Goal: Task Accomplishment & Management: Use online tool/utility

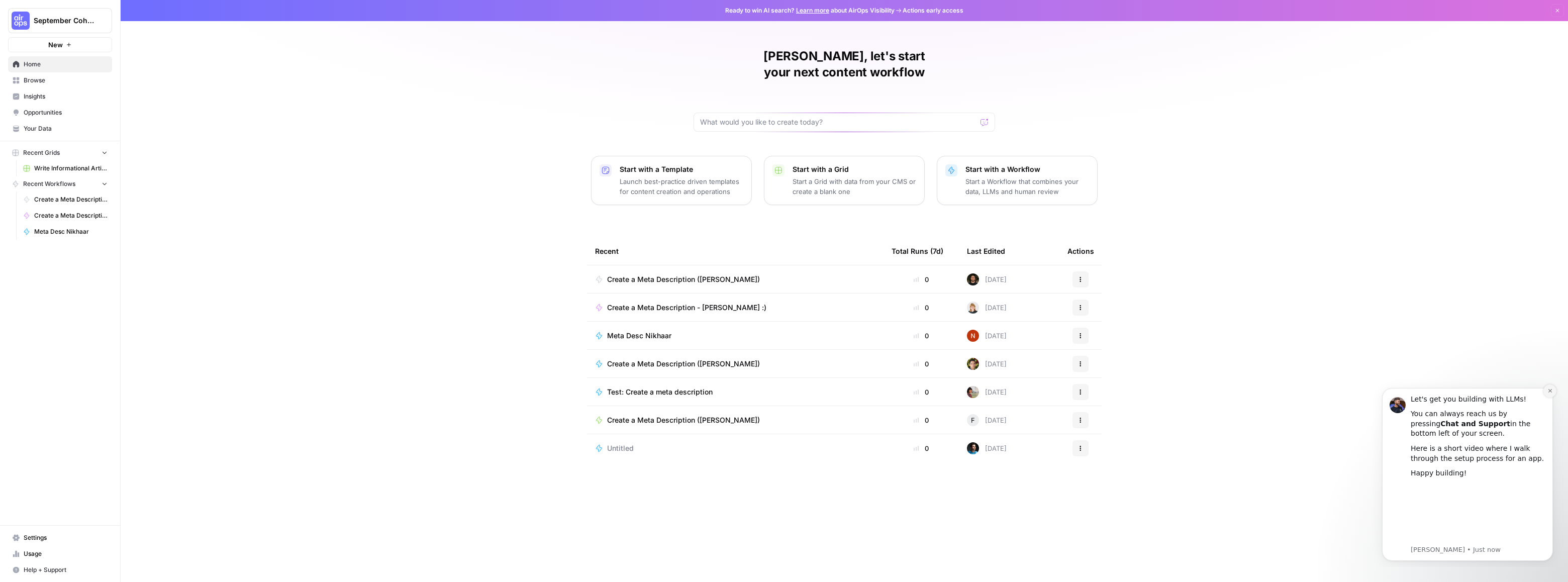
click at [1550, 390] on icon "Dismiss notification" at bounding box center [1550, 391] width 4 height 4
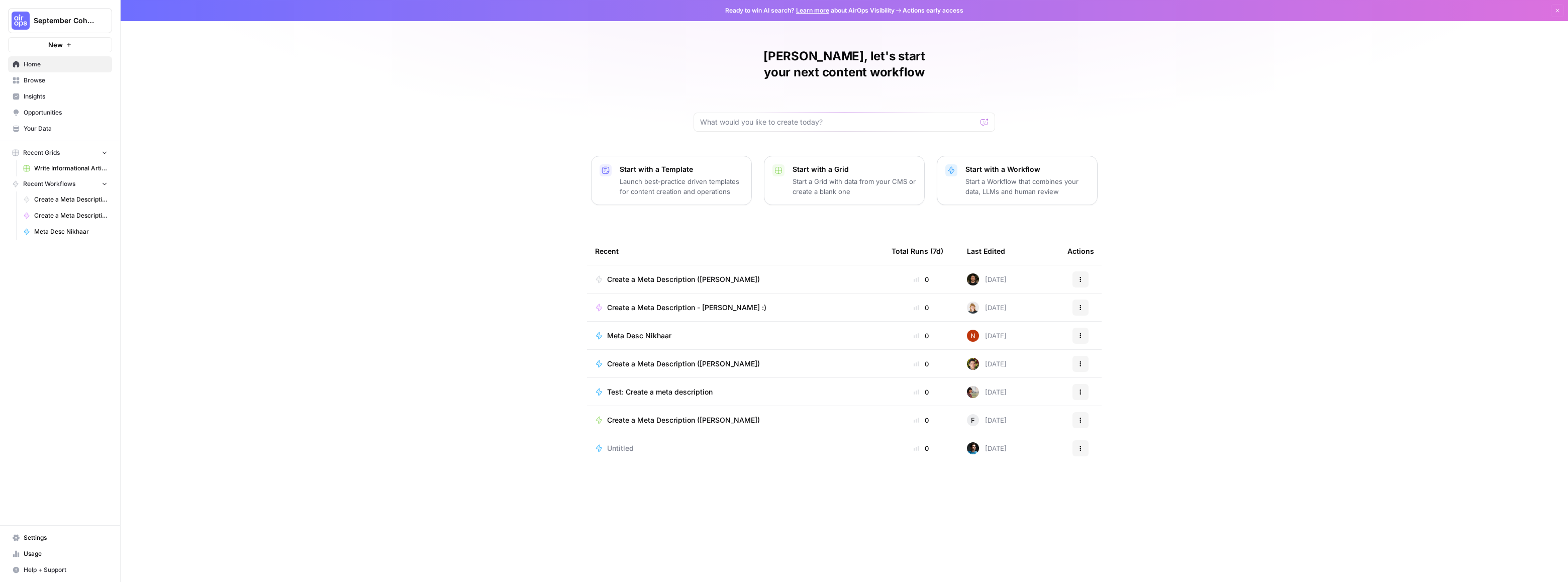
click at [694, 275] on span "Create a Meta Description ([PERSON_NAME])" at bounding box center [683, 279] width 153 height 10
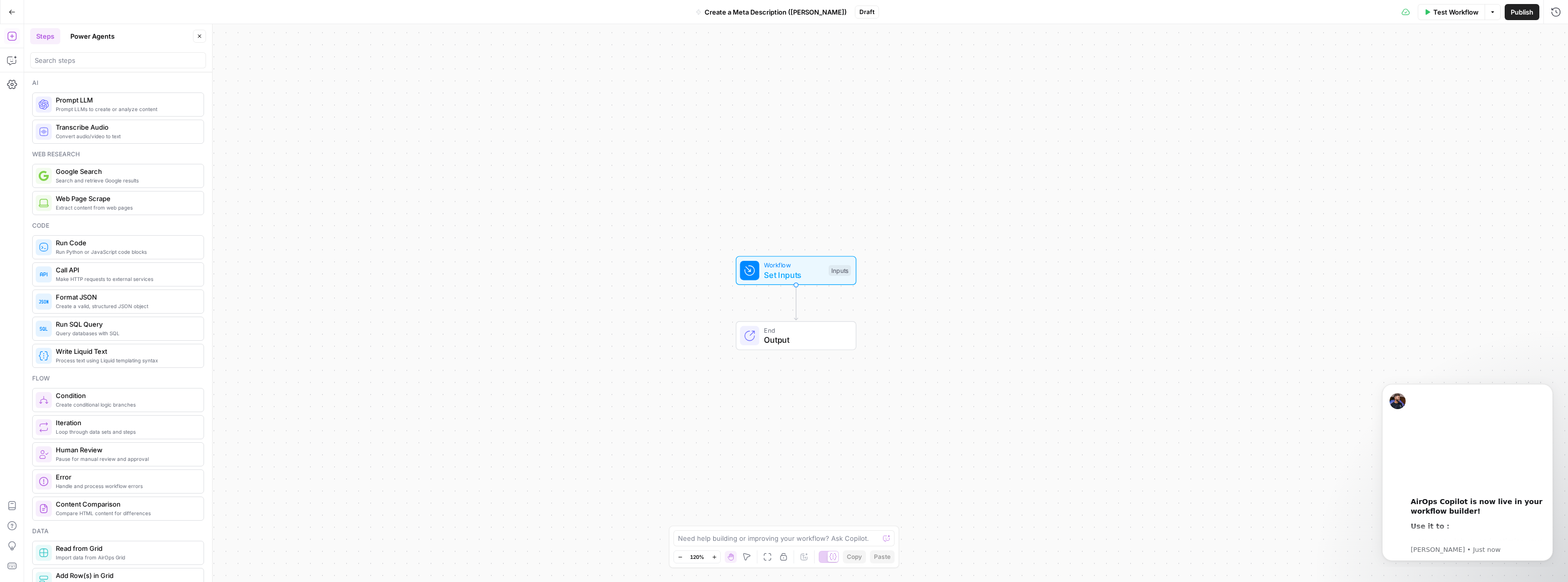
click at [10, 15] on icon "button" at bounding box center [12, 12] width 7 height 7
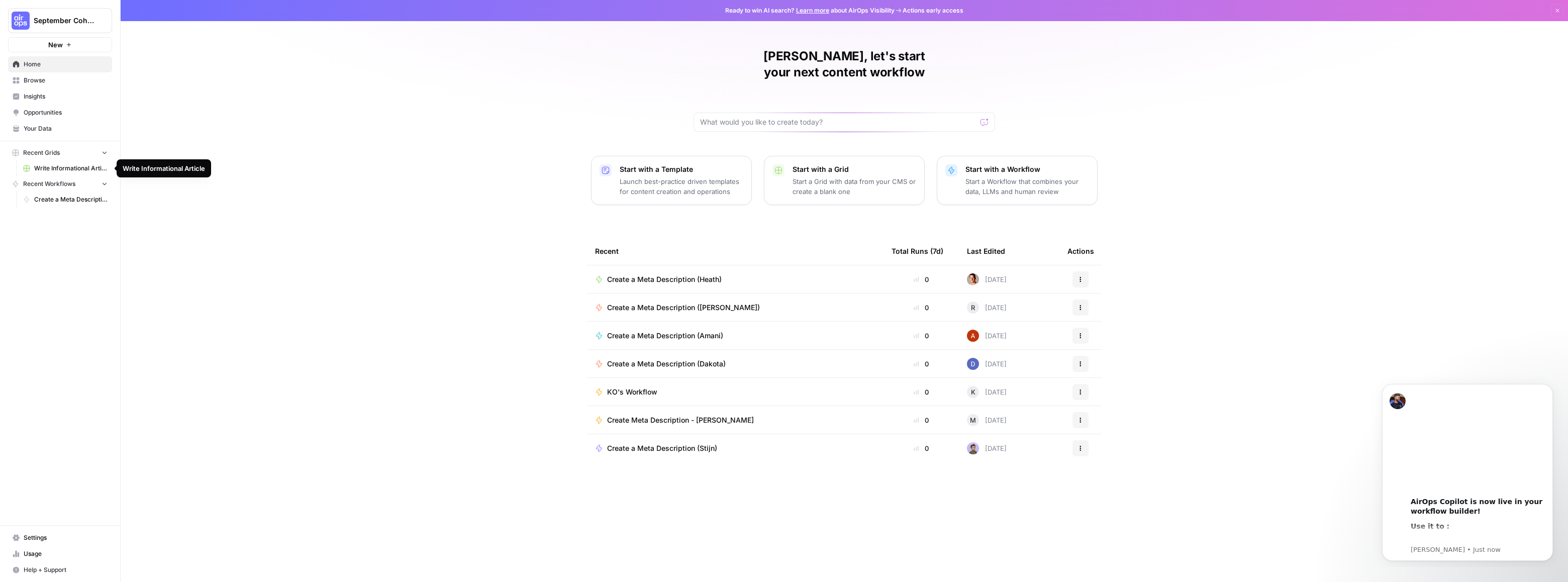
click at [55, 164] on span "Write Informational Article" at bounding box center [71, 168] width 74 height 9
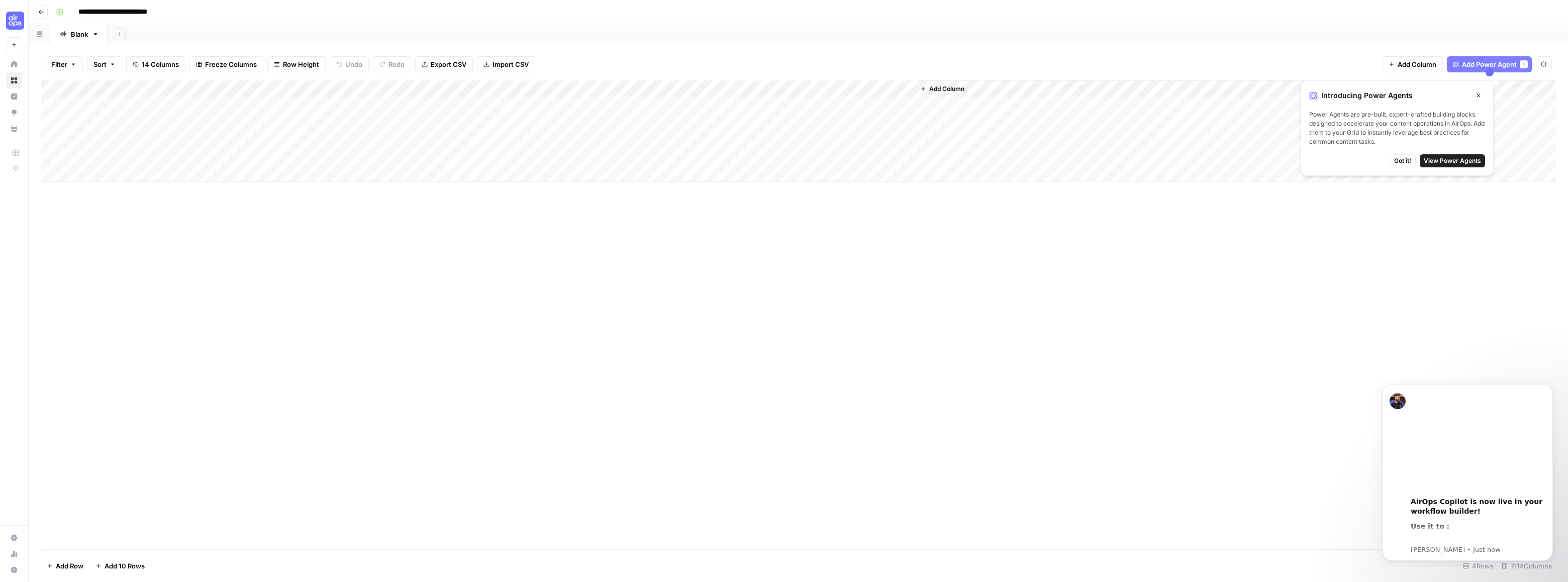
click at [1405, 159] on span "Got it!" at bounding box center [1402, 161] width 17 height 9
click at [44, 14] on icon "button" at bounding box center [41, 12] width 6 height 6
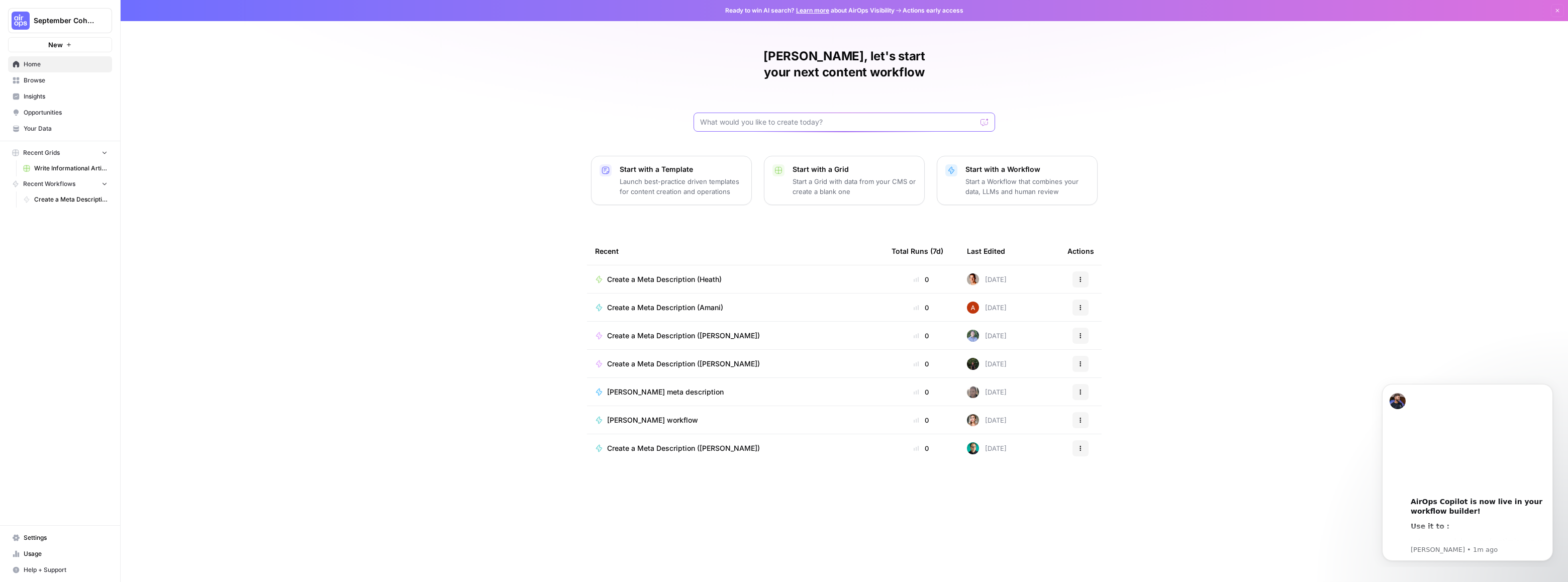
click at [729, 117] on input "text" at bounding box center [838, 122] width 276 height 10
click at [59, 195] on span "Create a Meta Description ([PERSON_NAME])" at bounding box center [71, 199] width 74 height 9
drag, startPoint x: 727, startPoint y: 93, endPoint x: 728, endPoint y: 102, distance: 9.1
click at [728, 99] on div "[PERSON_NAME], let's start your next content workflow" at bounding box center [844, 89] width 301 height 83
click at [728, 117] on input "text" at bounding box center [838, 122] width 276 height 10
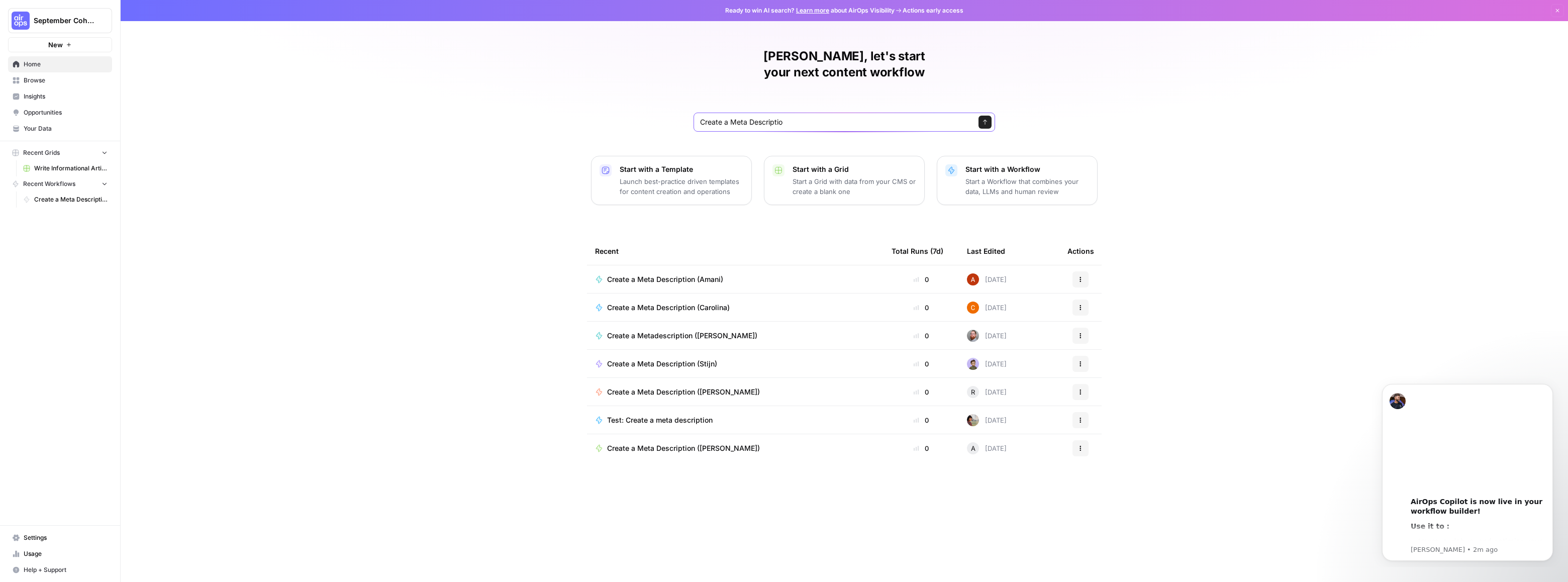
type input "Create a Meta Description"
click button "Send" at bounding box center [985, 122] width 13 height 13
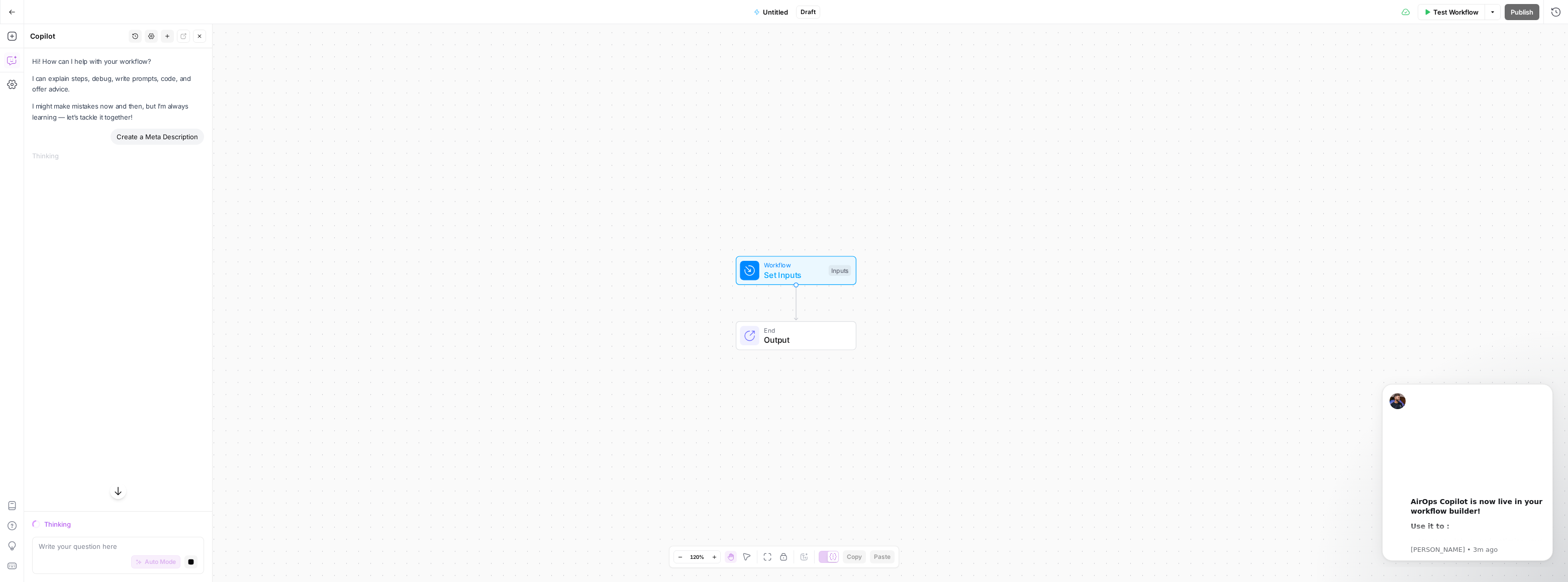
click at [798, 332] on span "End" at bounding box center [805, 330] width 82 height 10
click at [797, 289] on icon "Edge from start to end" at bounding box center [796, 303] width 4 height 35
click at [797, 279] on span "Set Inputs" at bounding box center [794, 275] width 60 height 12
click at [780, 269] on span "Set Inputs" at bounding box center [794, 275] width 60 height 12
click at [795, 342] on span "Output" at bounding box center [805, 340] width 82 height 12
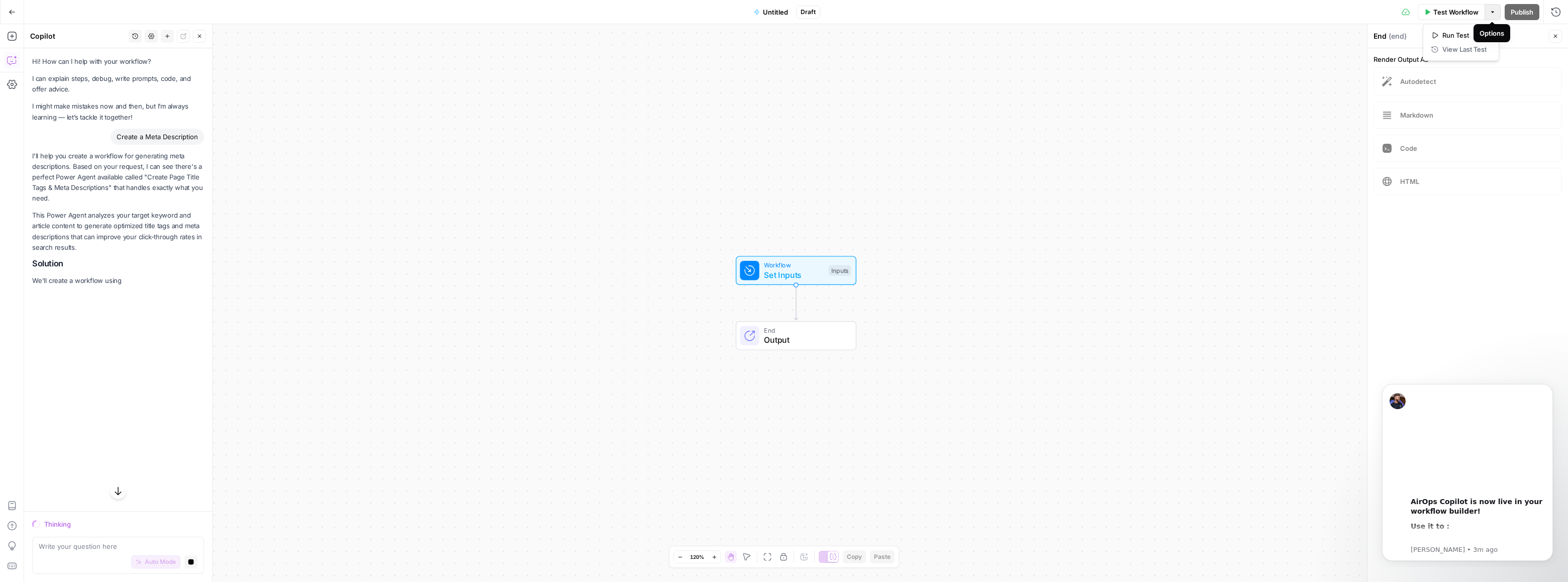
click at [1493, 10] on icon "button" at bounding box center [1493, 12] width 6 height 6
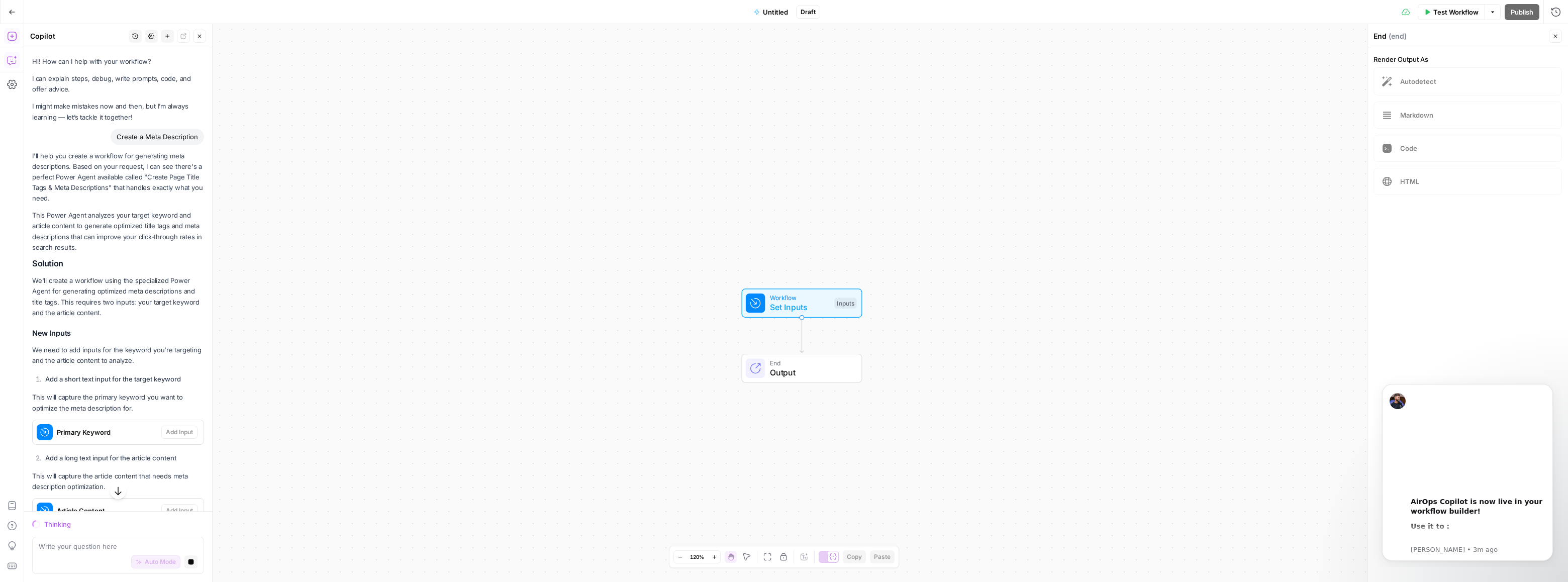
click at [8, 35] on icon "button" at bounding box center [12, 36] width 10 height 10
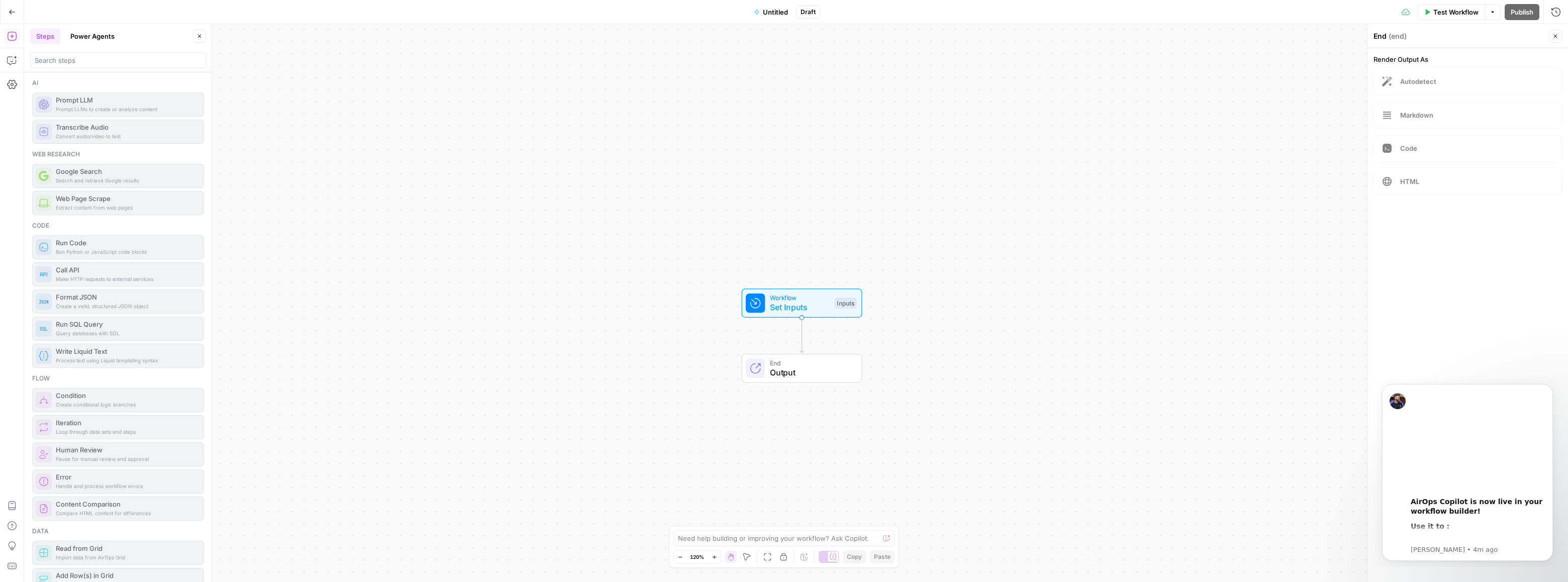
drag, startPoint x: 84, startPoint y: 205, endPoint x: 200, endPoint y: 212, distance: 116.2
click at [200, 212] on div "Ai Prompt LLMs to create or analyze content Prompt LLM Convert audio/video to t…" at bounding box center [118, 327] width 188 height 510
click at [63, 74] on div "Ai Prompt LLMs to create or analyze content Prompt LLM Convert audio/video to t…" at bounding box center [118, 327] width 188 height 510
click at [88, 36] on button "Power Agents" at bounding box center [93, 36] width 56 height 16
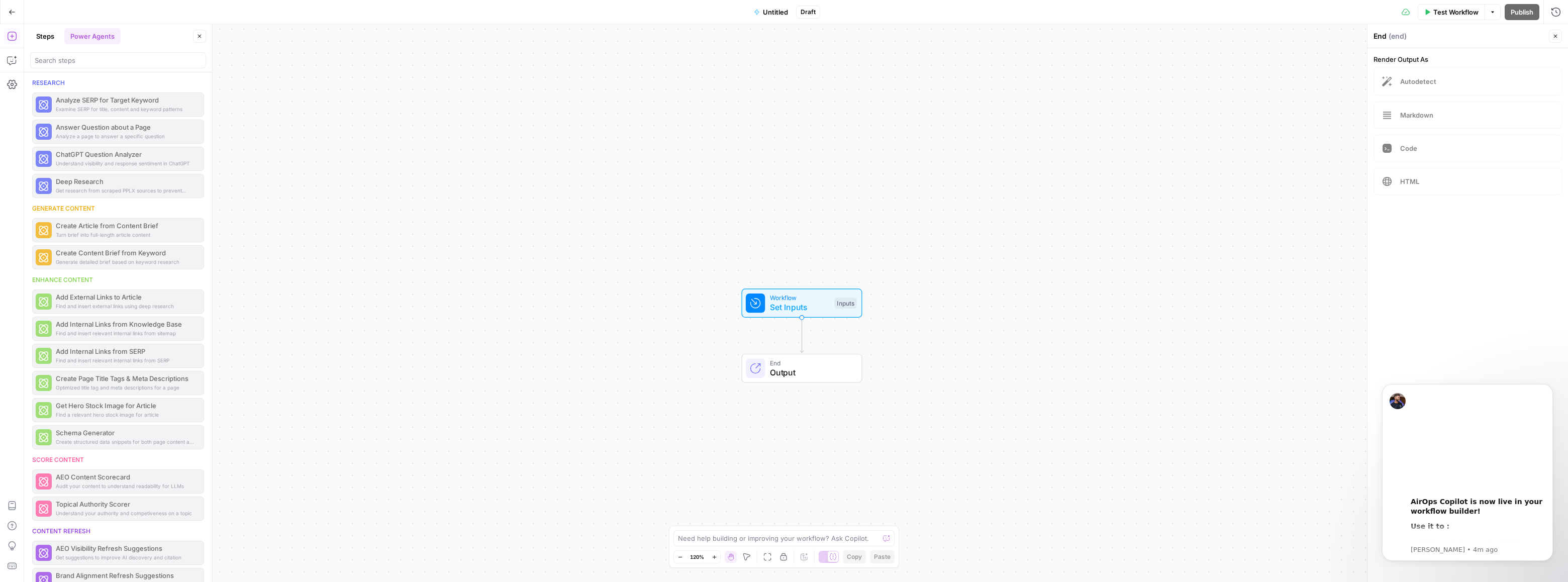
click at [54, 35] on button "Steps" at bounding box center [46, 36] width 30 height 16
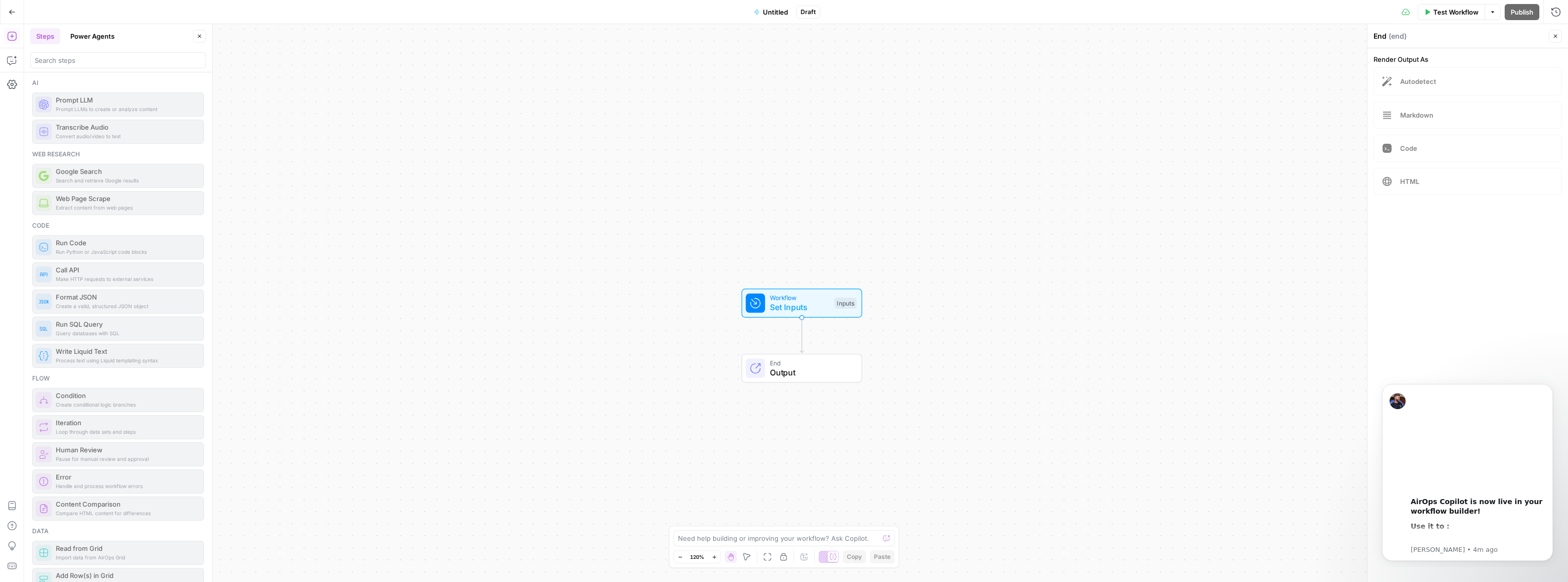
drag, startPoint x: 69, startPoint y: 110, endPoint x: 123, endPoint y: 111, distance: 54.0
click at [123, 111] on div "Prompt LLMs to create or analyze content Prompt LLM" at bounding box center [118, 105] width 172 height 24
click at [9, 35] on icon "button" at bounding box center [12, 36] width 10 height 10
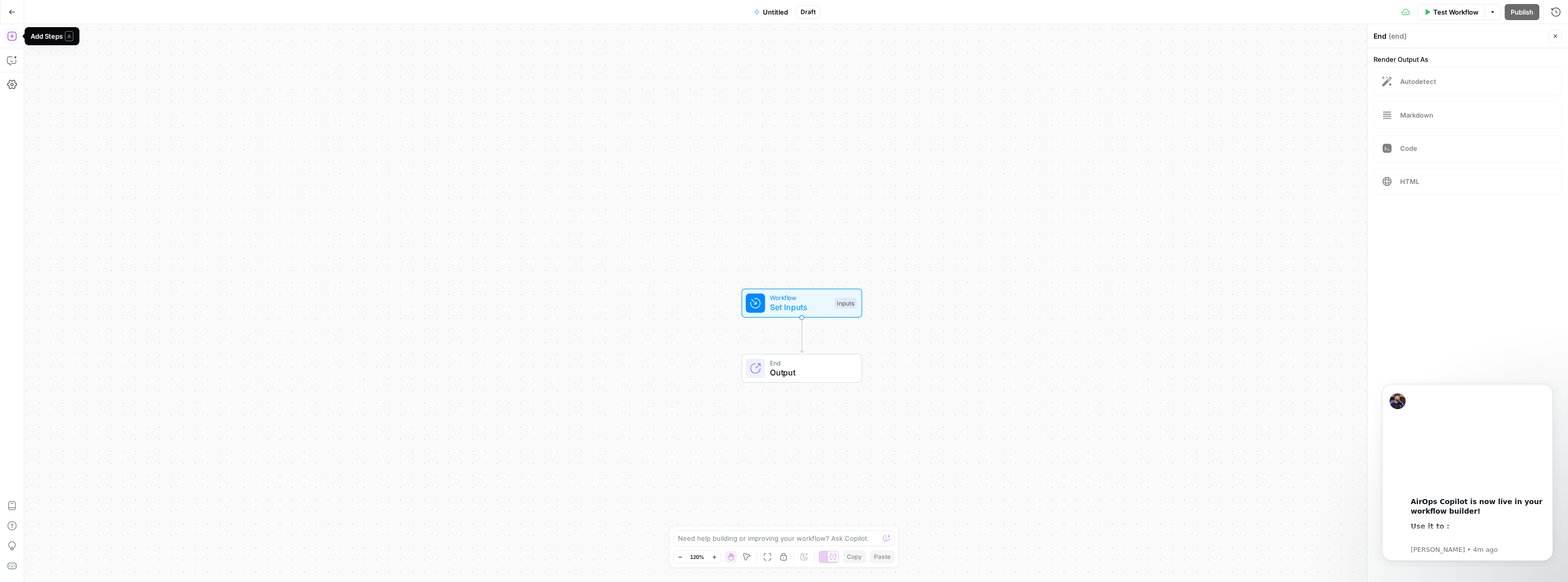
click at [9, 35] on icon "button" at bounding box center [12, 36] width 10 height 10
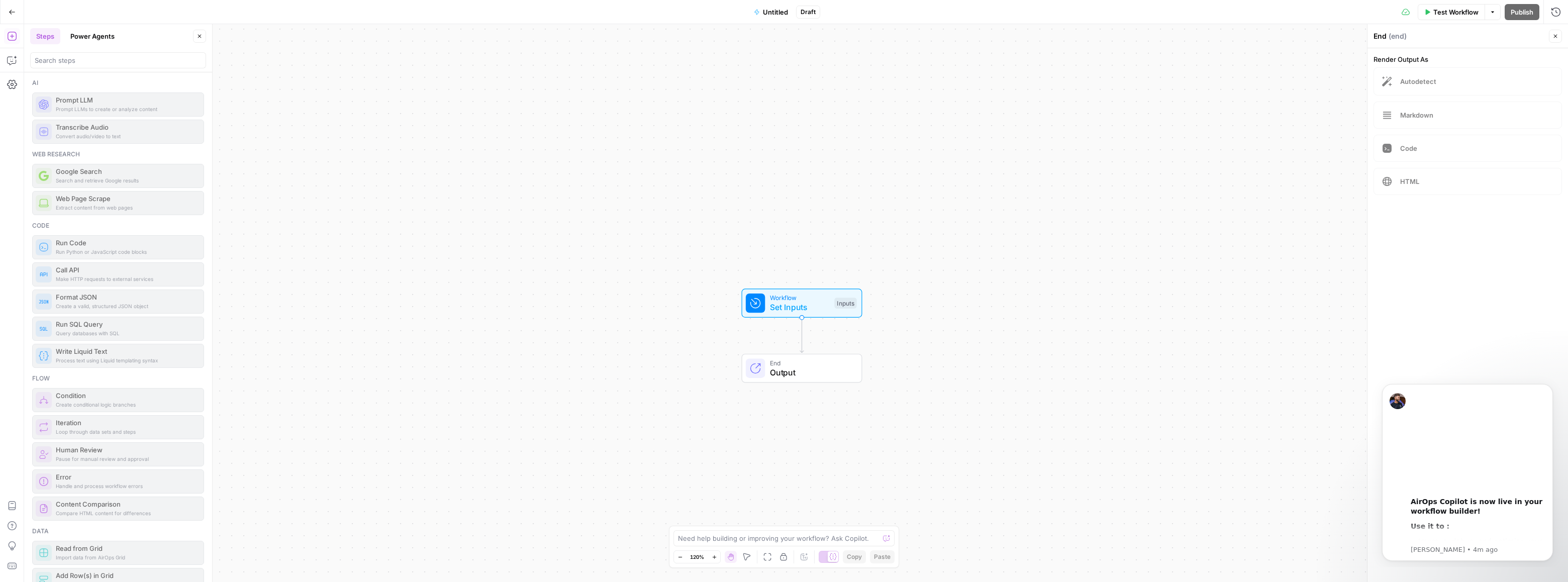
drag, startPoint x: 80, startPoint y: 175, endPoint x: 722, endPoint y: 365, distance: 669.5
click at [773, 376] on body "September Cohort New Home Browse Insights Opportunities Your Data Recent Grids …" at bounding box center [784, 291] width 1568 height 582
drag, startPoint x: 65, startPoint y: 102, endPoint x: 279, endPoint y: 112, distance: 214.2
click at [279, 112] on body "September Cohort New Home Browse Insights Opportunities Your Data Recent Grids …" at bounding box center [784, 291] width 1568 height 582
drag, startPoint x: 75, startPoint y: 131, endPoint x: 215, endPoint y: 141, distance: 140.4
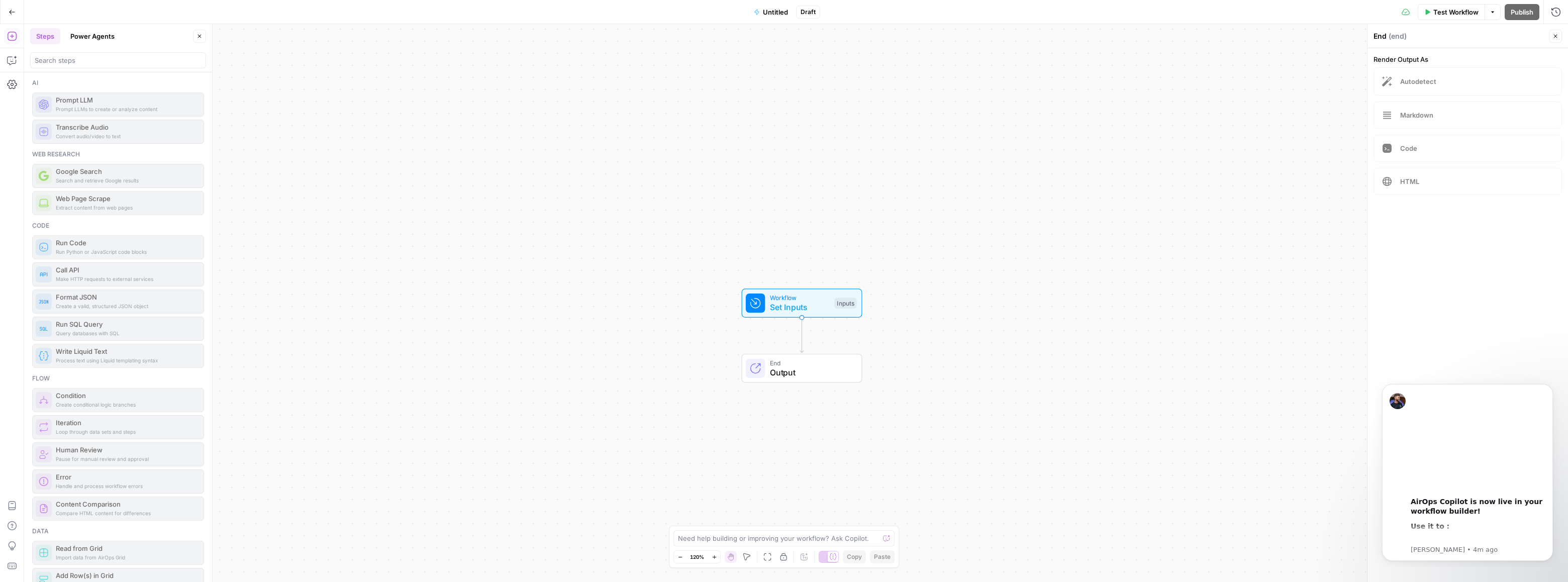
click at [212, 141] on div "Steps Power Agents Close Ai Prompt LLMs to create or analyze content Prompt LLM…" at bounding box center [119, 303] width 189 height 558
drag, startPoint x: 7, startPoint y: 208, endPoint x: 121, endPoint y: 206, distance: 114.0
click at [121, 206] on body "September Cohort New Home Browse Insights Opportunities Your Data Recent Grids …" at bounding box center [784, 291] width 1568 height 582
click at [303, 191] on div "Workflow Set Inputs Inputs End Output" at bounding box center [796, 303] width 1544 height 558
click at [202, 80] on div "Ai Prompt LLMs to create or analyze content Prompt LLM Convert audio/video to t…" at bounding box center [118, 327] width 188 height 510
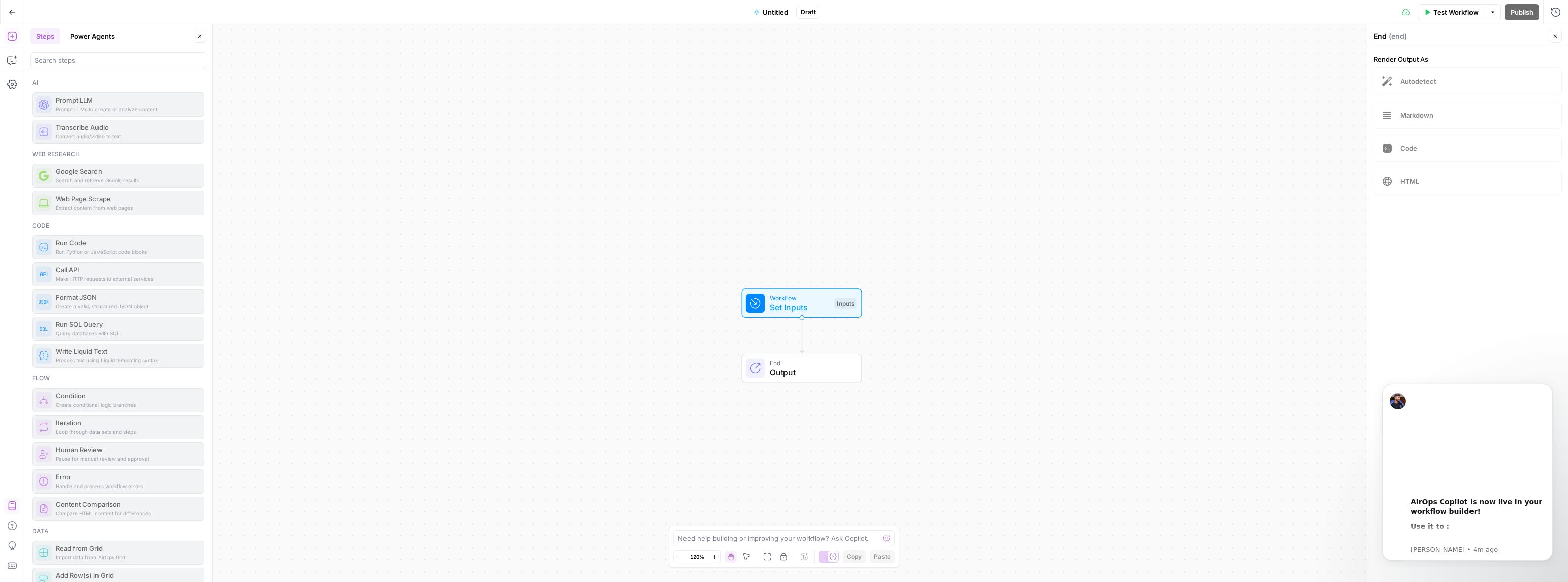
click at [130, 46] on header "Steps Power Agents Close" at bounding box center [118, 48] width 188 height 48
click at [13, 14] on icon "button" at bounding box center [12, 12] width 7 height 7
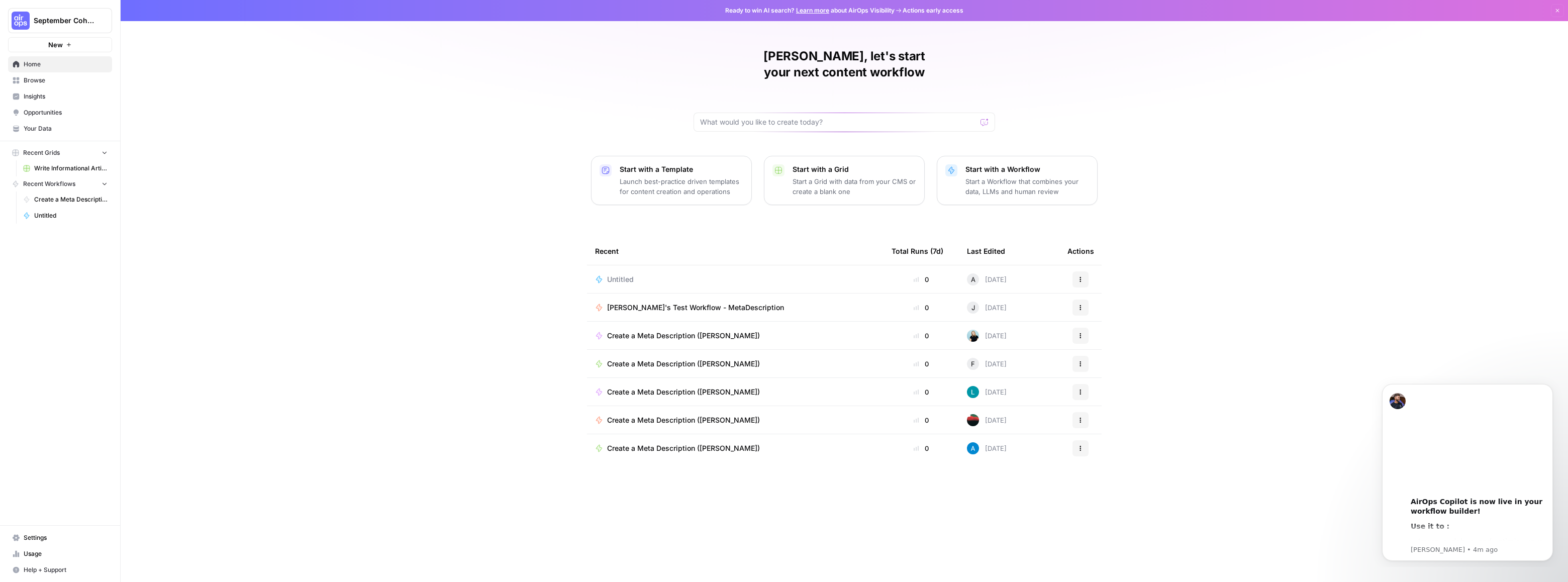
click at [39, 99] on span "Insights" at bounding box center [66, 96] width 84 height 9
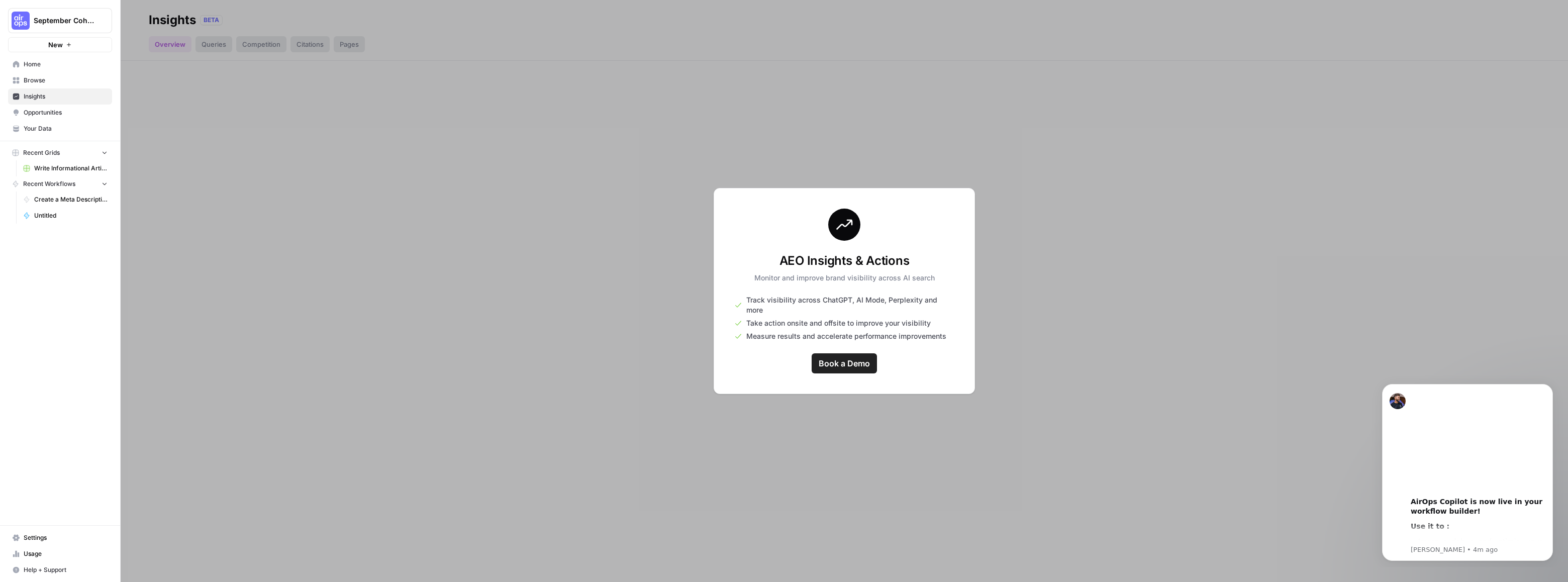
click at [33, 83] on span "Browse" at bounding box center [66, 80] width 84 height 9
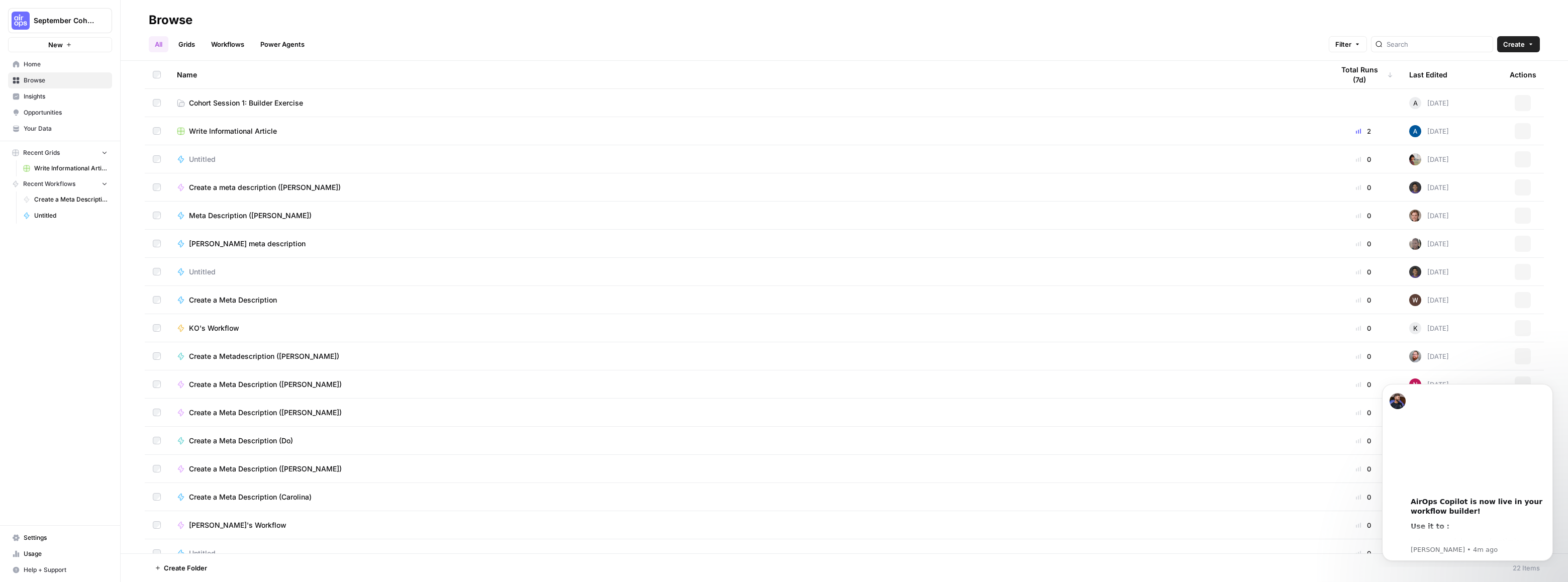
click at [31, 66] on span "Home" at bounding box center [66, 64] width 84 height 9
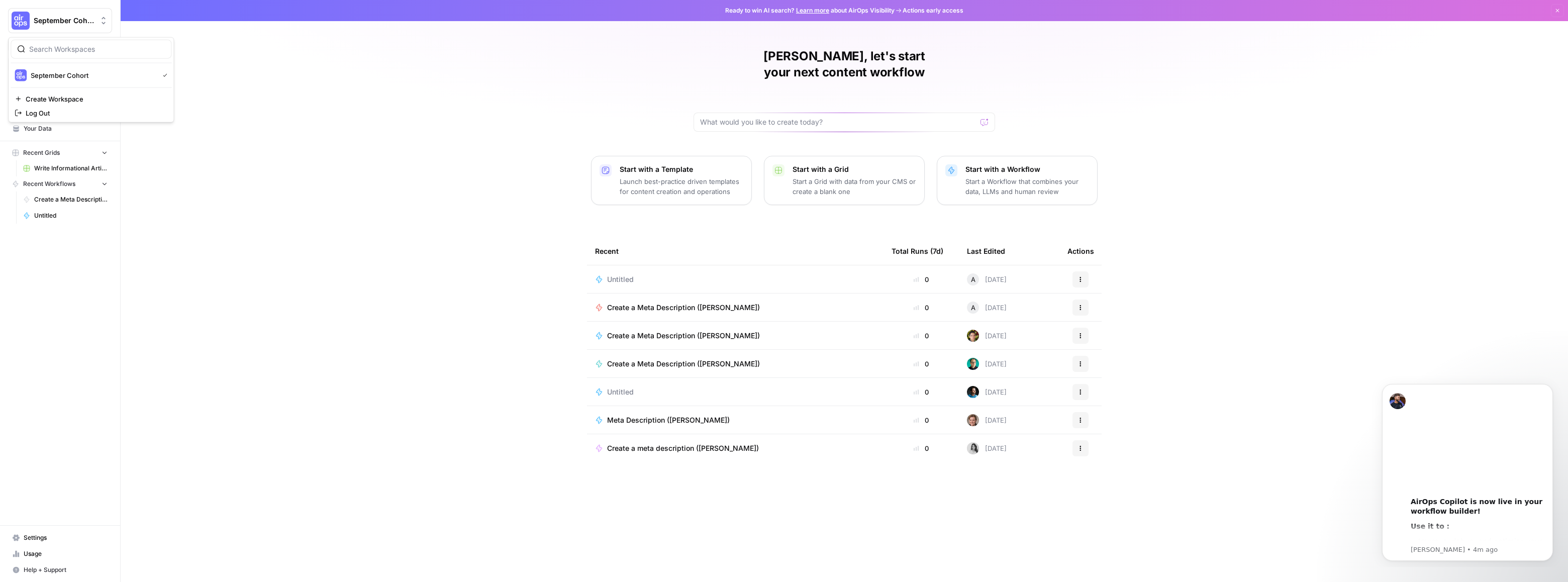
click at [66, 25] on span "September Cohort" at bounding box center [64, 21] width 61 height 10
click at [321, 51] on div "[PERSON_NAME], let's start your next content workflow Start with a Template Lau…" at bounding box center [844, 291] width 1447 height 582
click at [38, 131] on span "Your Data" at bounding box center [66, 128] width 84 height 9
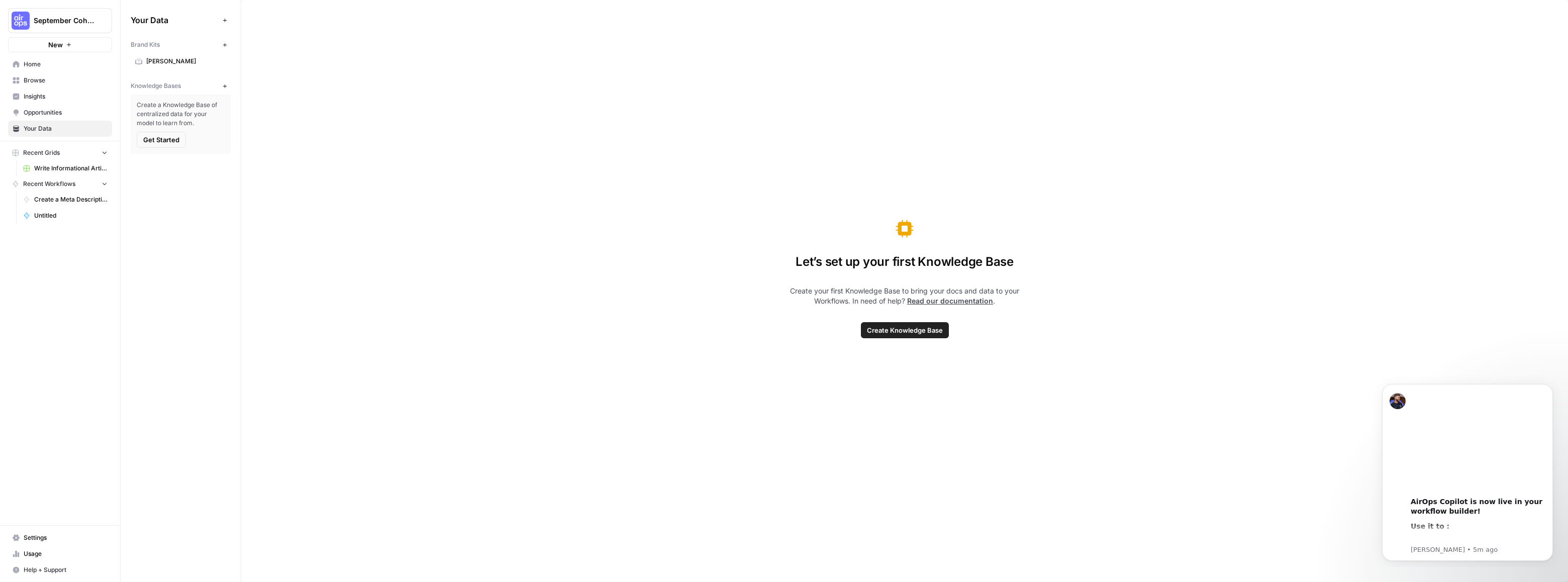
click at [38, 113] on span "Opportunities" at bounding box center [66, 113] width 84 height 9
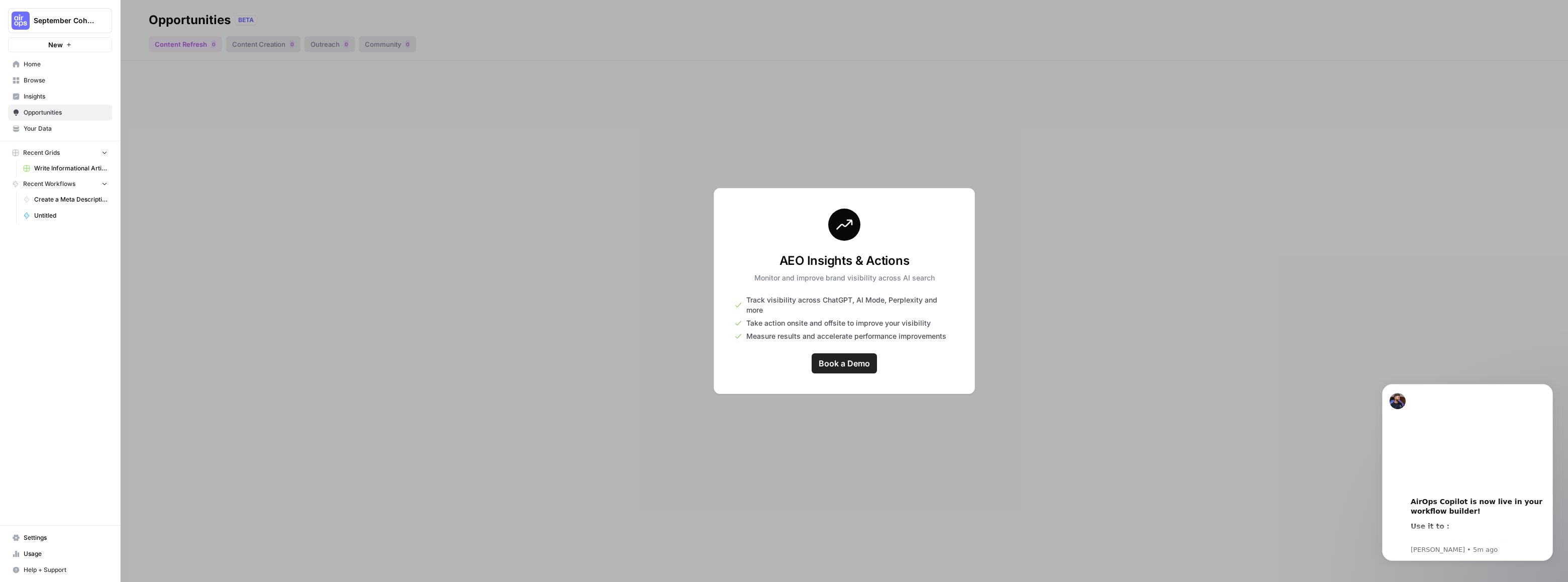
click at [39, 93] on span "Insights" at bounding box center [66, 96] width 84 height 9
click at [35, 94] on span "Insights" at bounding box center [66, 96] width 84 height 9
click at [27, 80] on span "Browse" at bounding box center [66, 80] width 84 height 9
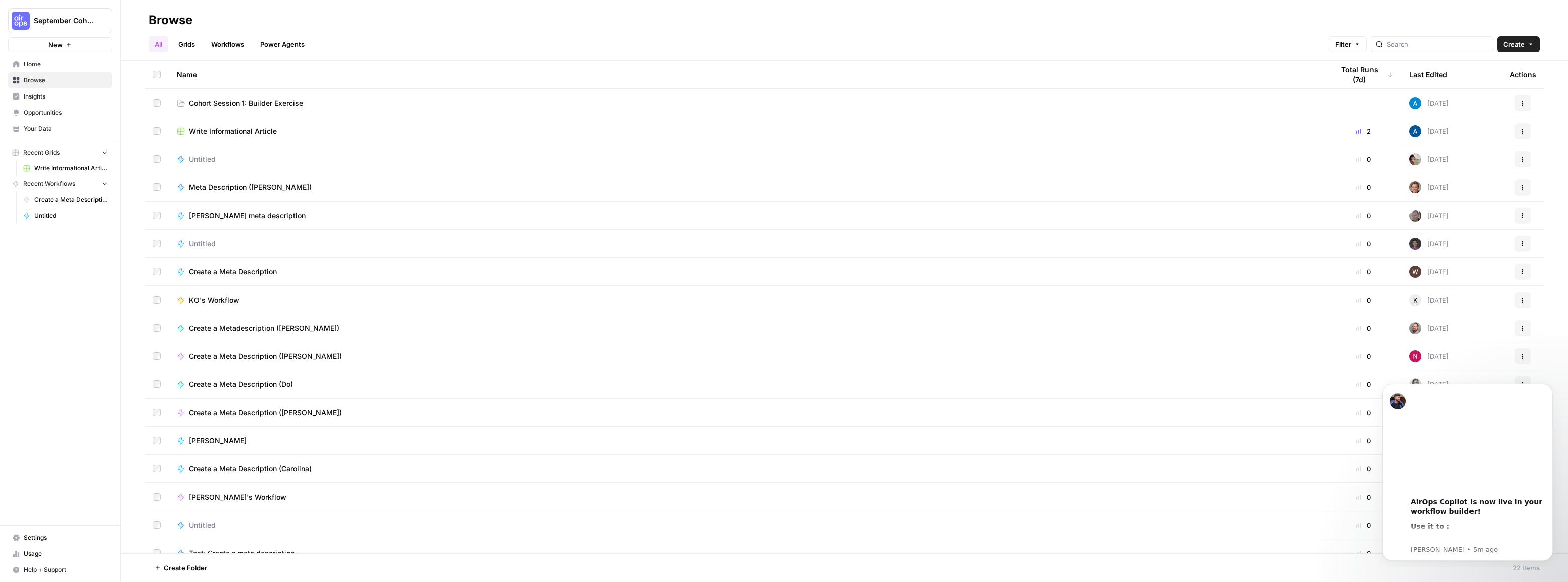
click at [35, 62] on span "Home" at bounding box center [66, 64] width 84 height 9
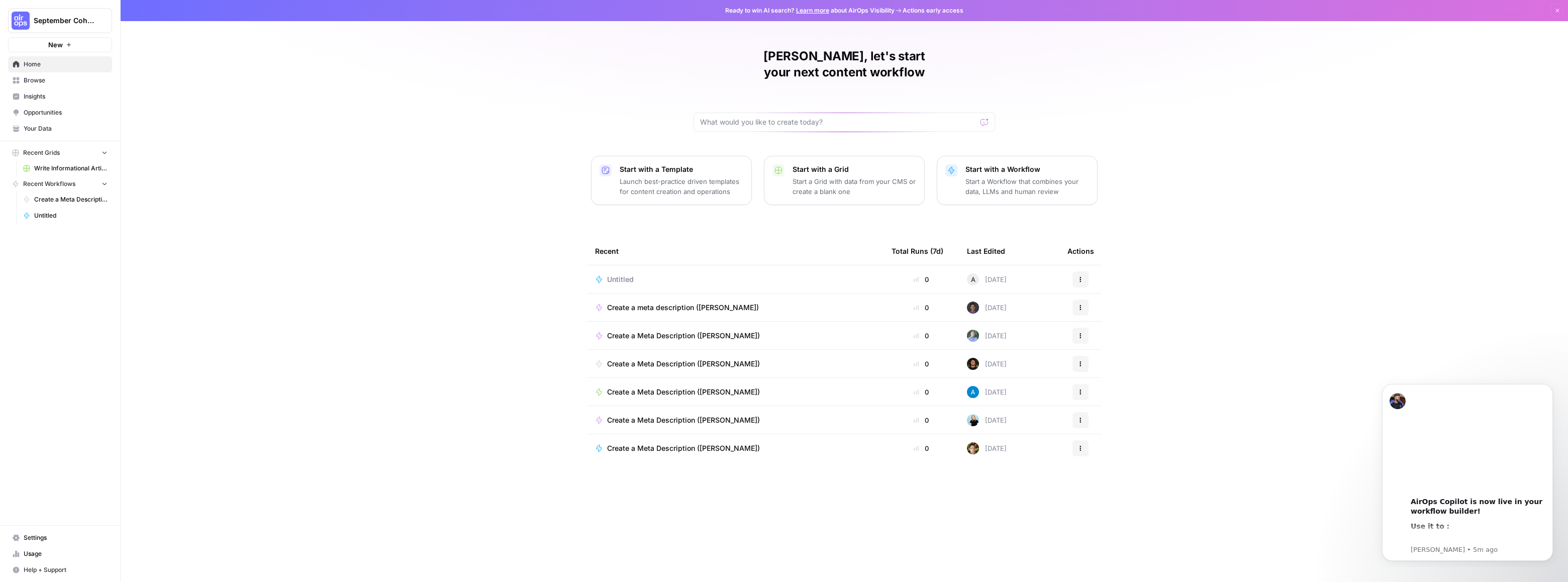
click at [33, 79] on span "Browse" at bounding box center [66, 80] width 84 height 9
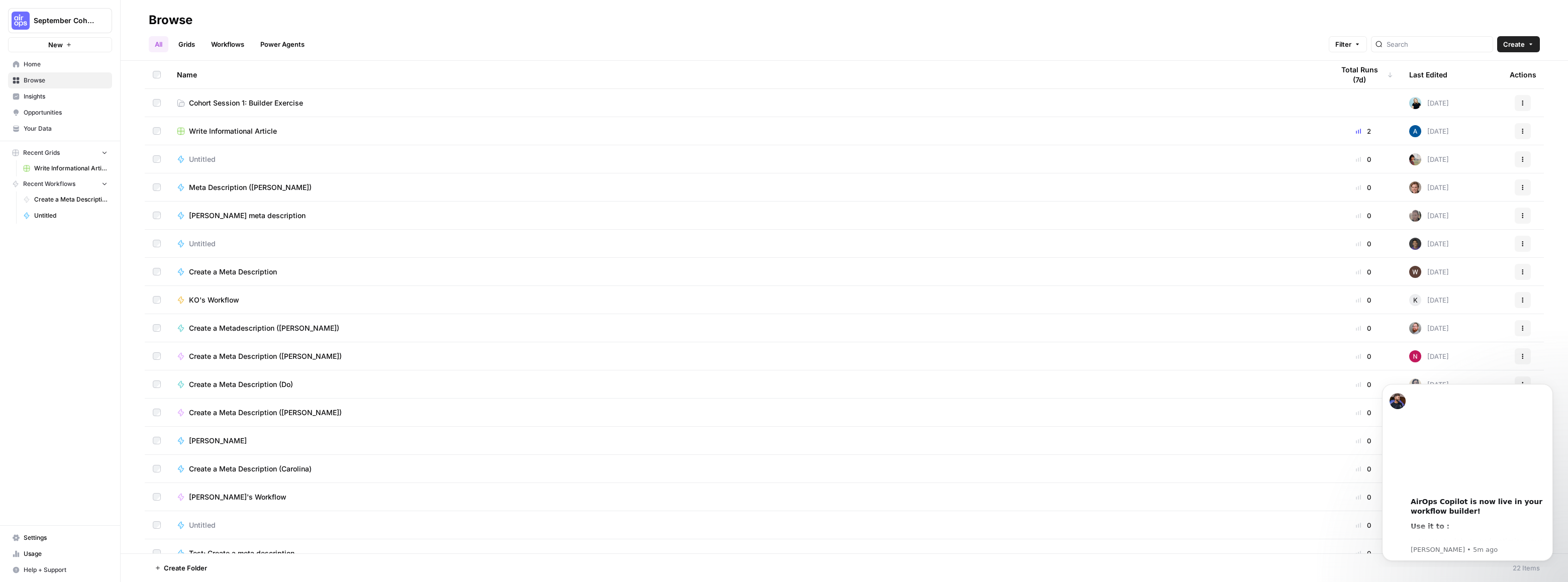
click at [263, 107] on span "Cohort Session 1: Builder Exercise" at bounding box center [245, 103] width 114 height 10
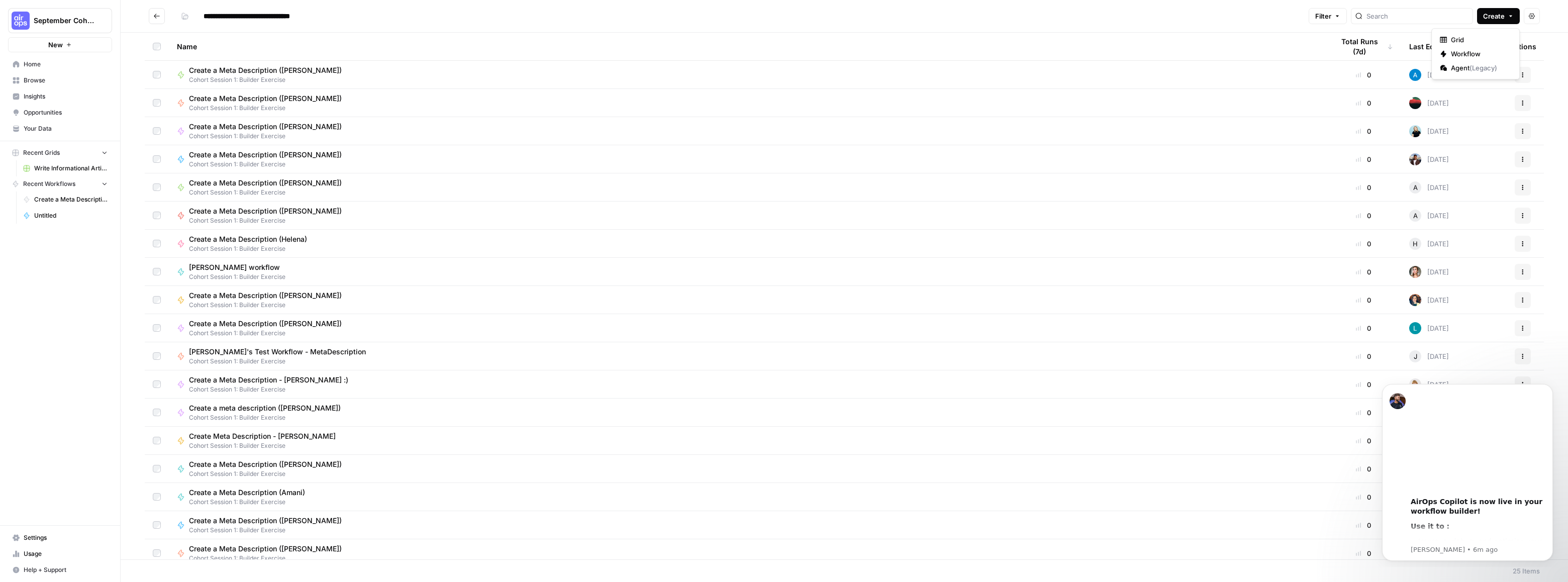
click at [1494, 13] on span "Create" at bounding box center [1494, 16] width 22 height 10
click at [1465, 51] on span "Workflow" at bounding box center [1479, 54] width 56 height 10
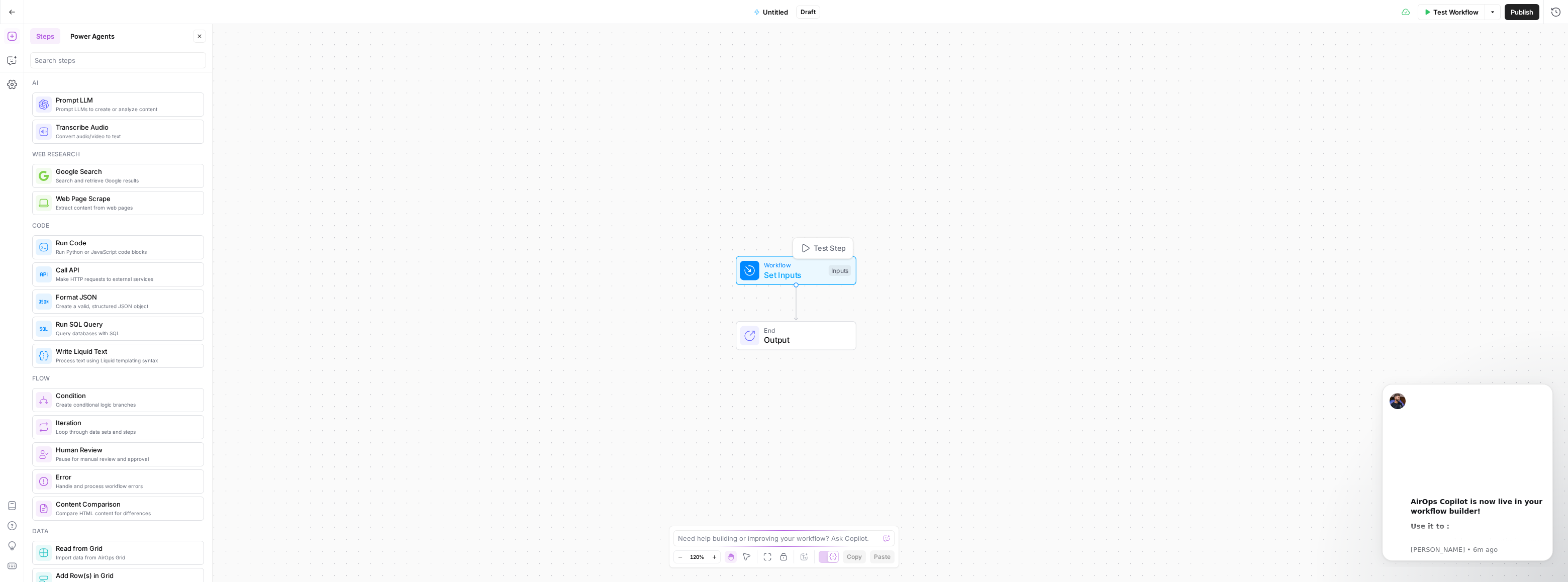
click at [789, 278] on span "Set Inputs" at bounding box center [794, 275] width 60 height 12
type textarea "Web Page Scrape"
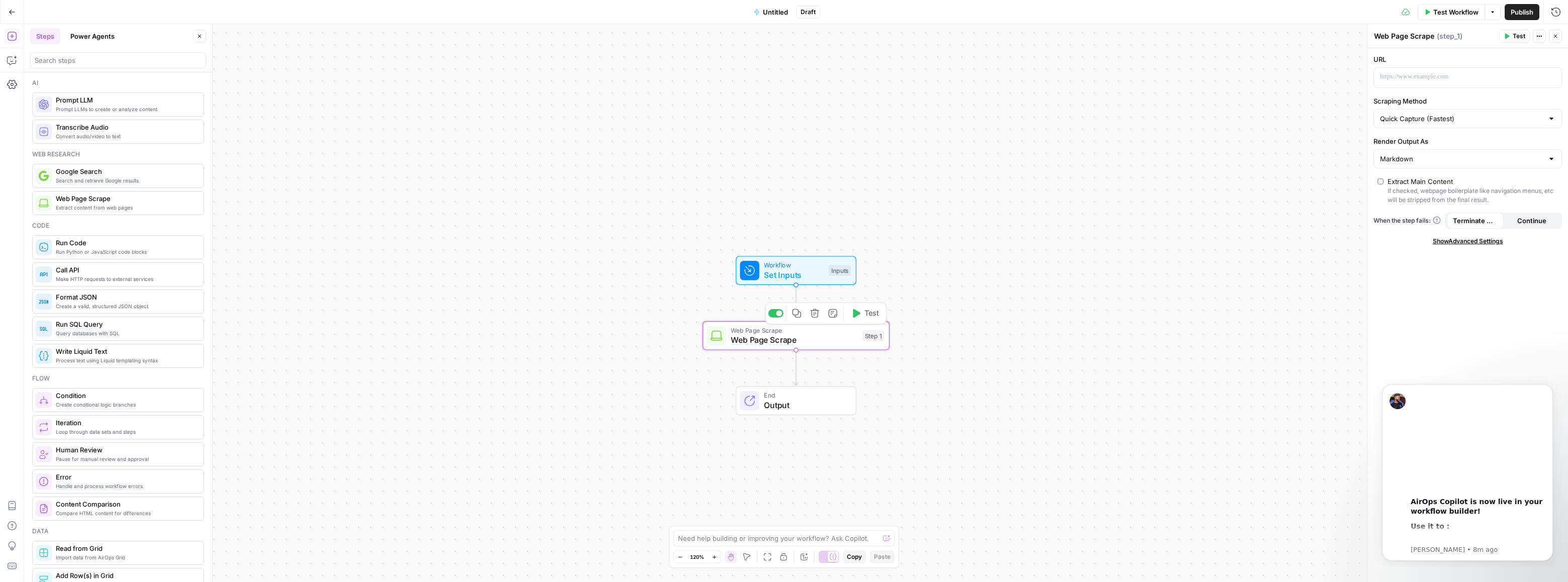
click at [849, 340] on span "Web Page Scrape" at bounding box center [794, 340] width 127 height 12
click at [835, 312] on icon "button" at bounding box center [833, 314] width 10 height 10
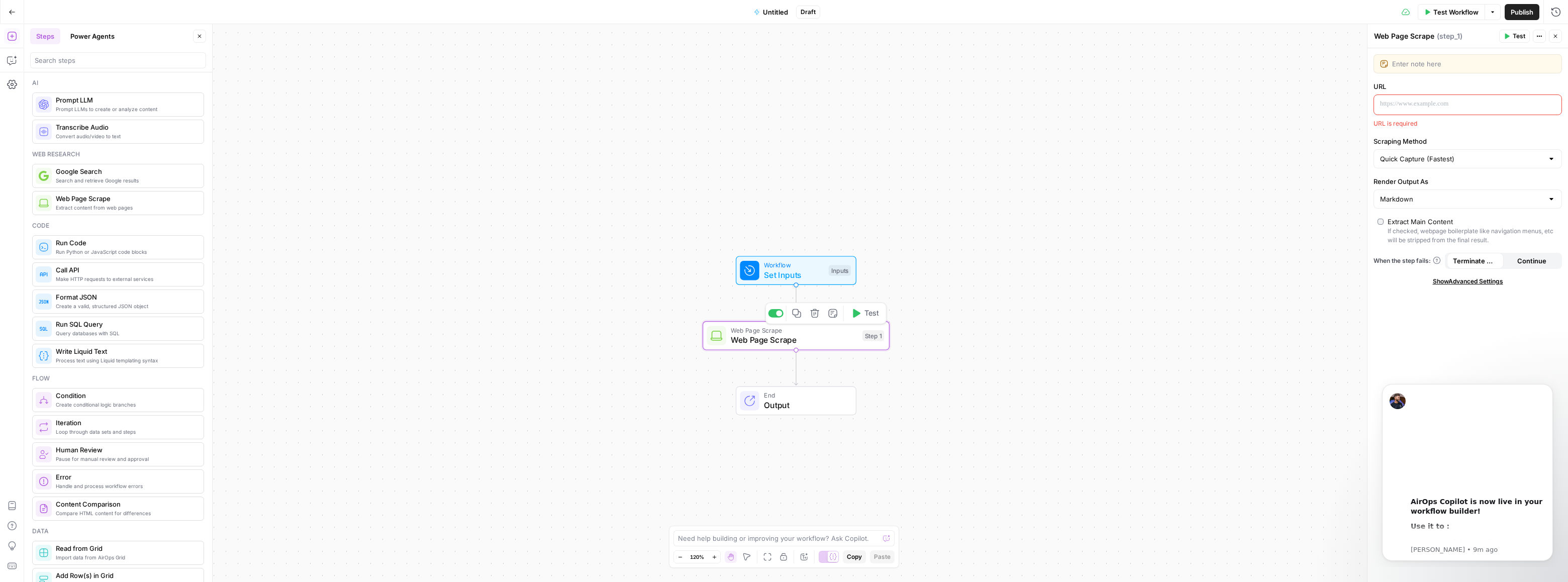
click at [857, 320] on button "Test" at bounding box center [864, 314] width 37 height 16
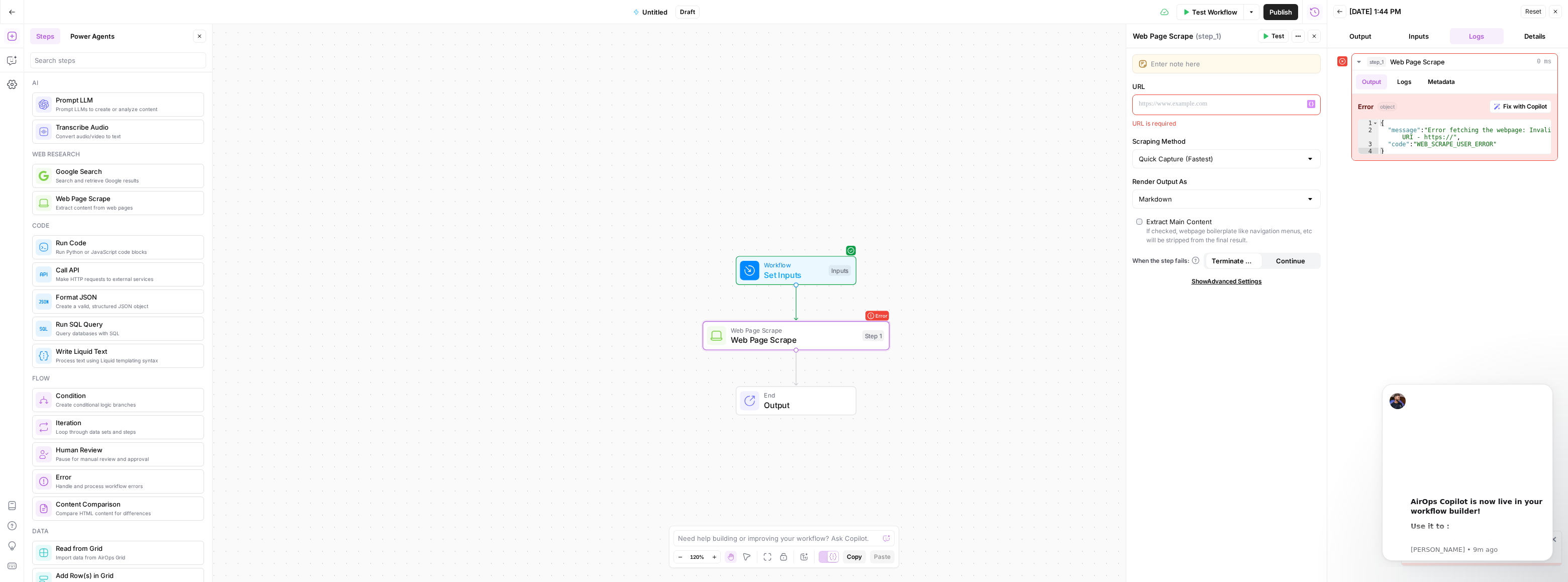
click at [1158, 107] on p at bounding box center [1219, 104] width 159 height 10
click at [926, 342] on div "Workflow Set Inputs Inputs Error Web Page Scrape Web Page Scrape Step 1 End Out…" at bounding box center [676, 303] width 1303 height 558
drag, startPoint x: 964, startPoint y: 351, endPoint x: 985, endPoint y: 334, distance: 27.0
click at [964, 350] on div "Workflow Set Inputs Inputs Error Web Page Scrape Web Page Scrape Step 1 End Out…" at bounding box center [676, 303] width 1303 height 558
click at [1226, 150] on div at bounding box center [1227, 146] width 189 height 19
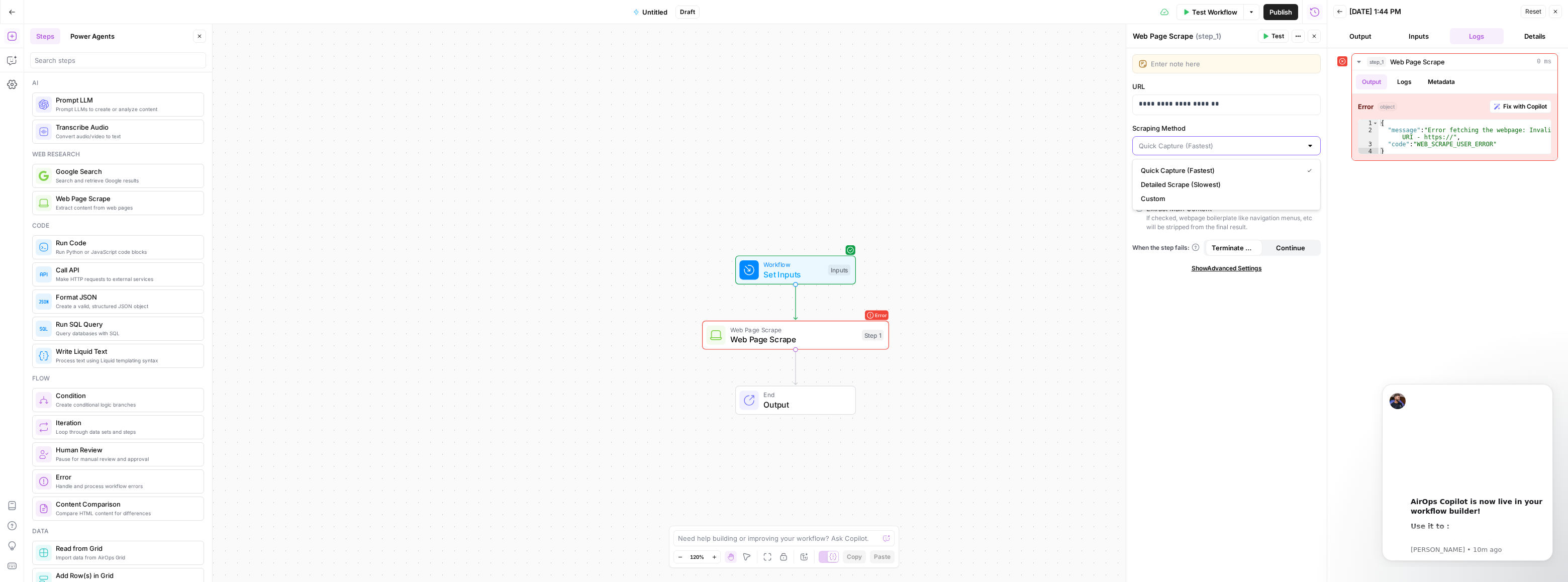
click at [1227, 148] on input "Scraping Method" at bounding box center [1220, 146] width 163 height 10
type input "Quick Capture (Fastest)"
click at [1018, 262] on div "Workflow Set Inputs Inputs Error Web Page Scrape Web Page Scrape Step 1 End Out…" at bounding box center [676, 303] width 1303 height 558
click at [1018, 122] on div "Workflow Set Inputs Inputs Error Web Page Scrape Web Page Scrape Step 1 End Out…" at bounding box center [676, 303] width 1303 height 558
click at [849, 340] on span "Web Page Scrape" at bounding box center [794, 339] width 127 height 12
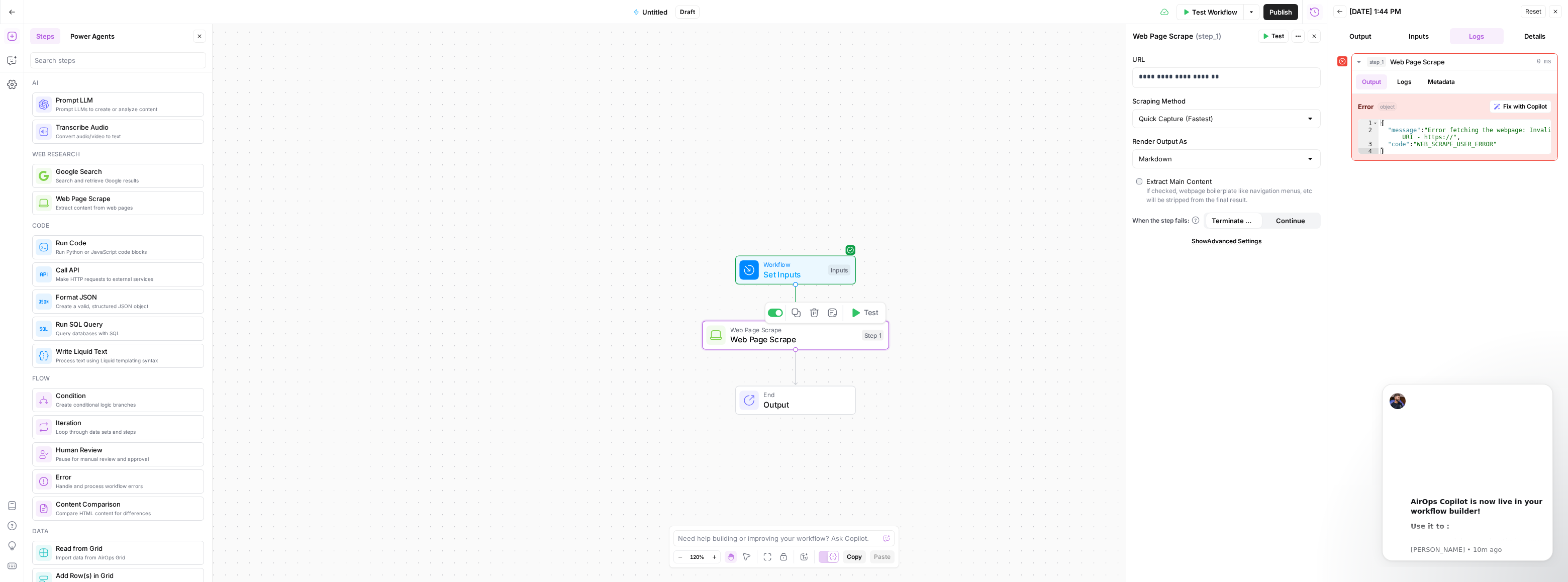
click at [873, 311] on span "Test" at bounding box center [871, 313] width 15 height 11
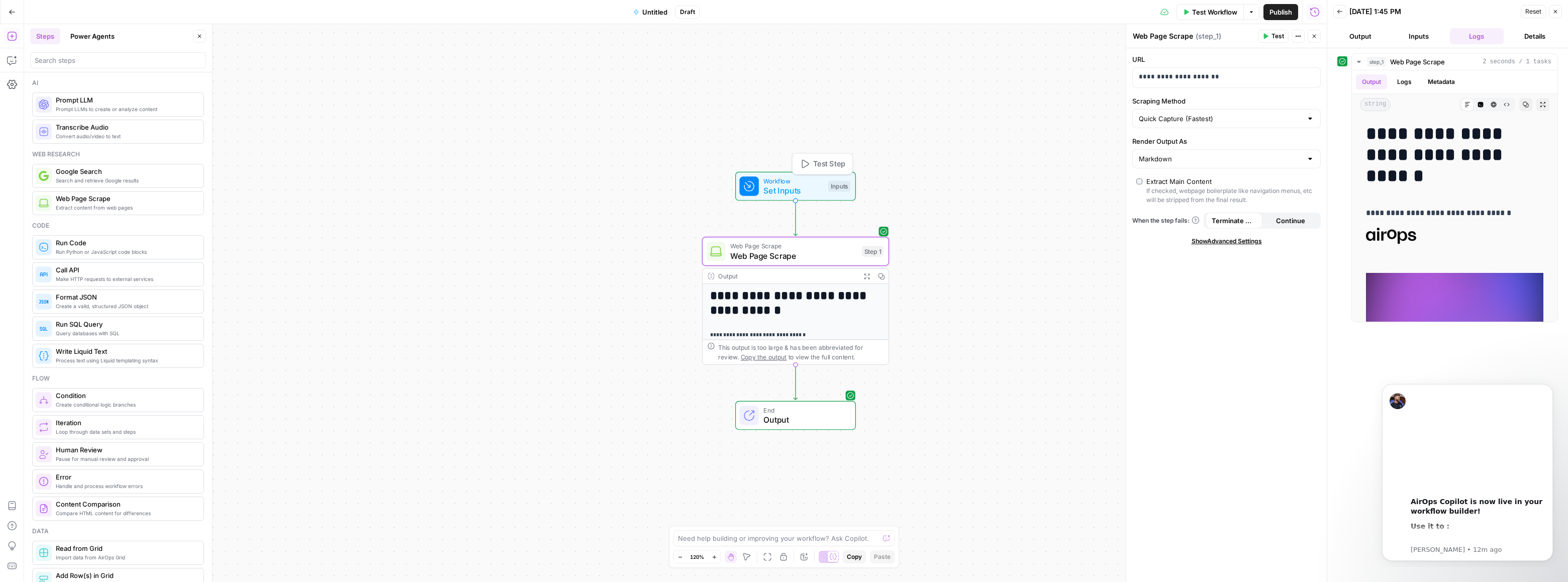
click at [784, 189] on span "Set Inputs" at bounding box center [793, 191] width 60 height 12
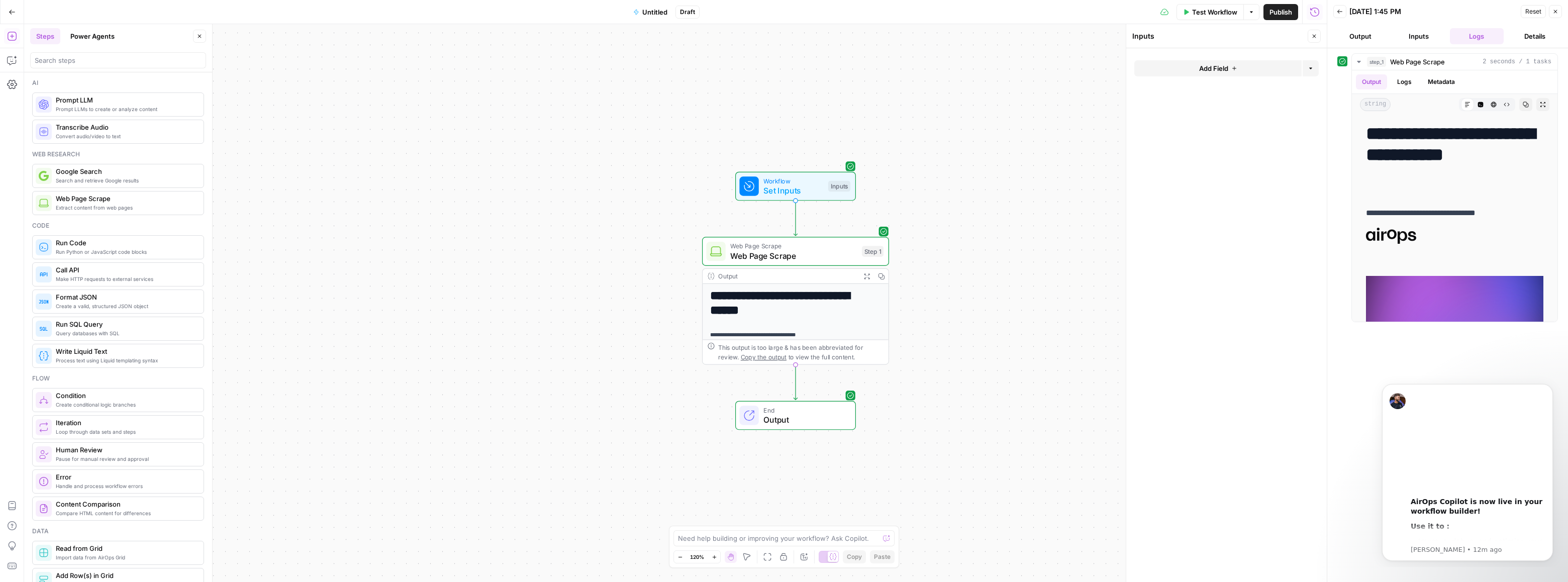
click at [1215, 72] on span "Add Field" at bounding box center [1214, 68] width 29 height 10
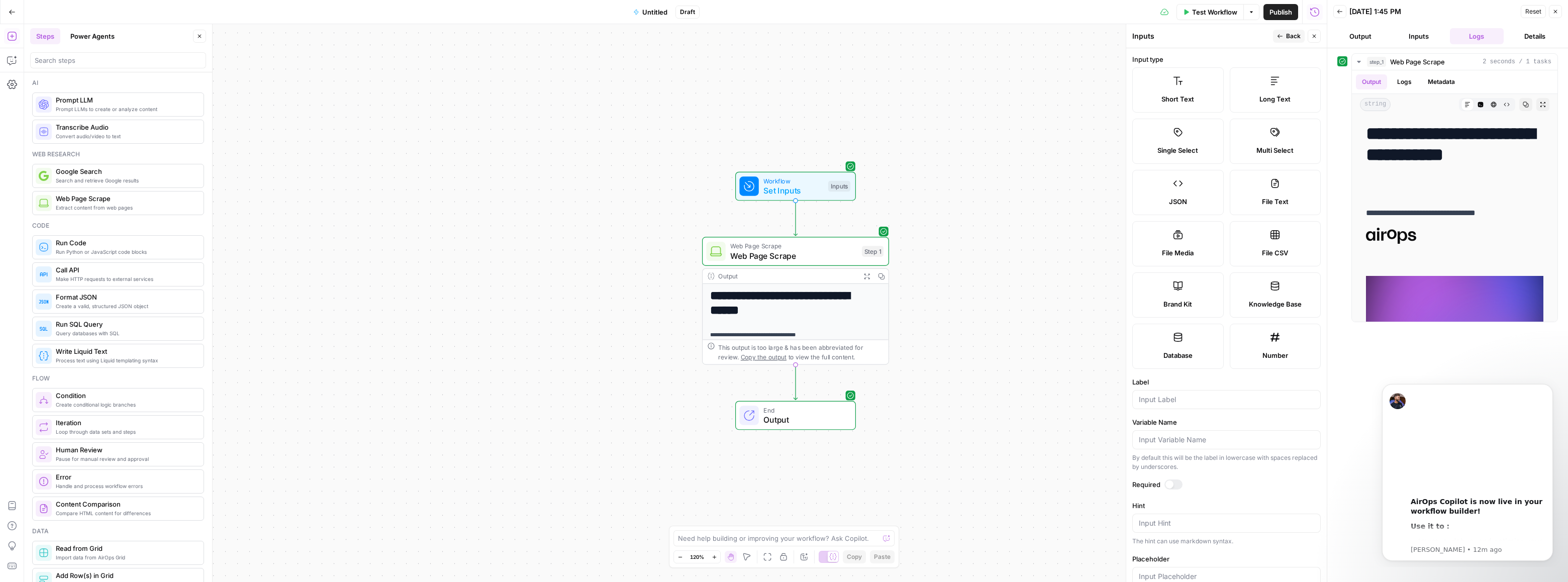
click at [1186, 102] on span "Short Text" at bounding box center [1178, 99] width 33 height 10
click at [1182, 197] on span "JSON" at bounding box center [1178, 202] width 18 height 10
click at [1167, 96] on span "Short Text" at bounding box center [1178, 99] width 33 height 10
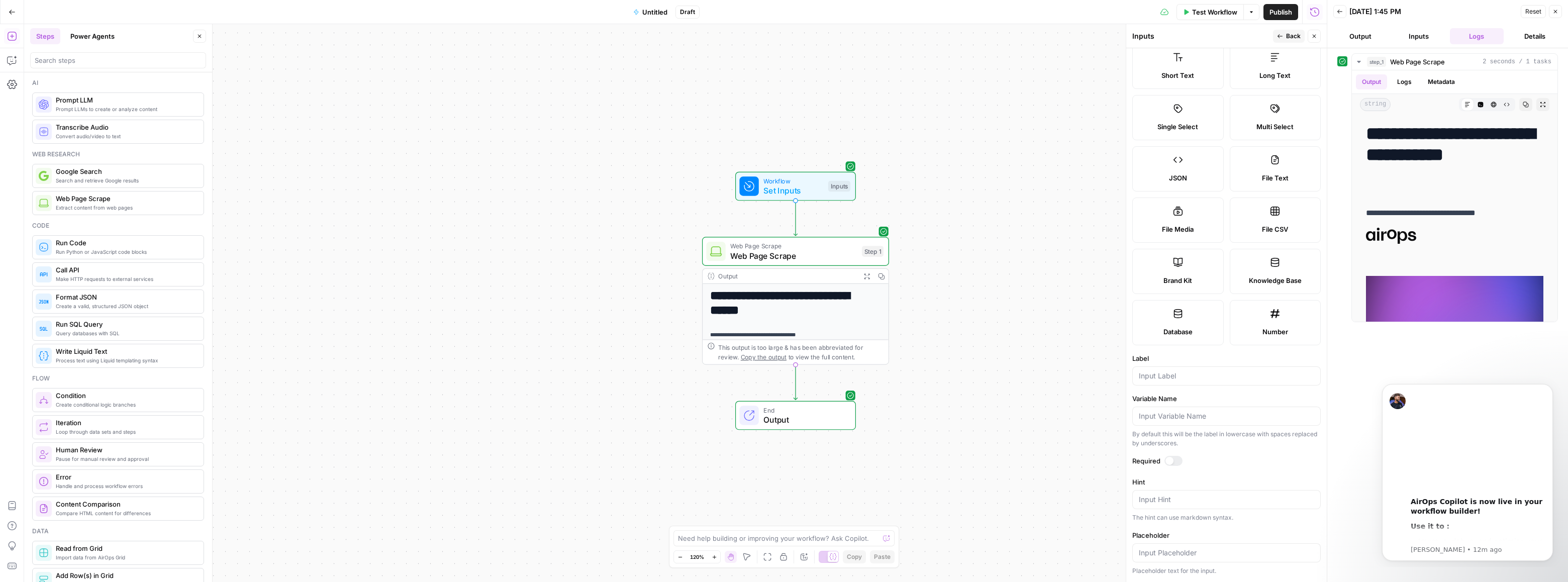
scroll to position [76, 0]
click at [792, 422] on span "Output" at bounding box center [804, 420] width 82 height 12
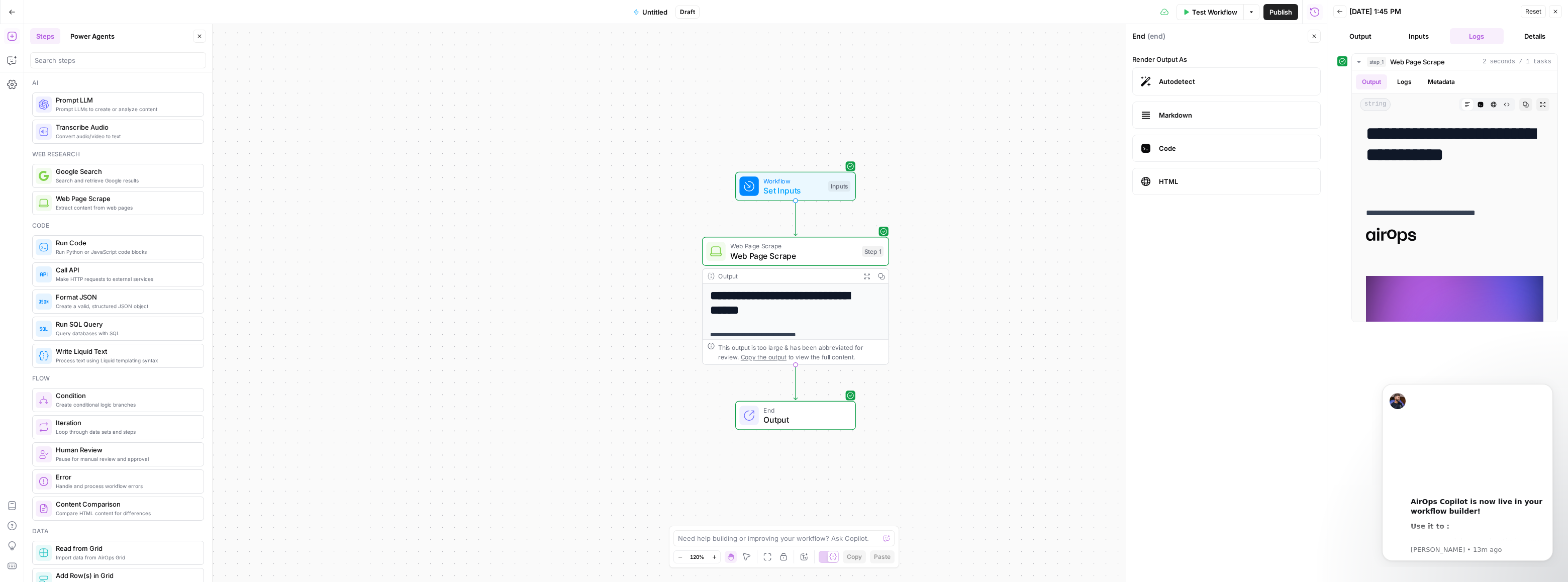
click at [792, 422] on span "Output" at bounding box center [804, 420] width 82 height 12
click at [802, 189] on span "Set Inputs" at bounding box center [793, 191] width 60 height 12
click at [1206, 72] on span "Add Field" at bounding box center [1214, 68] width 29 height 10
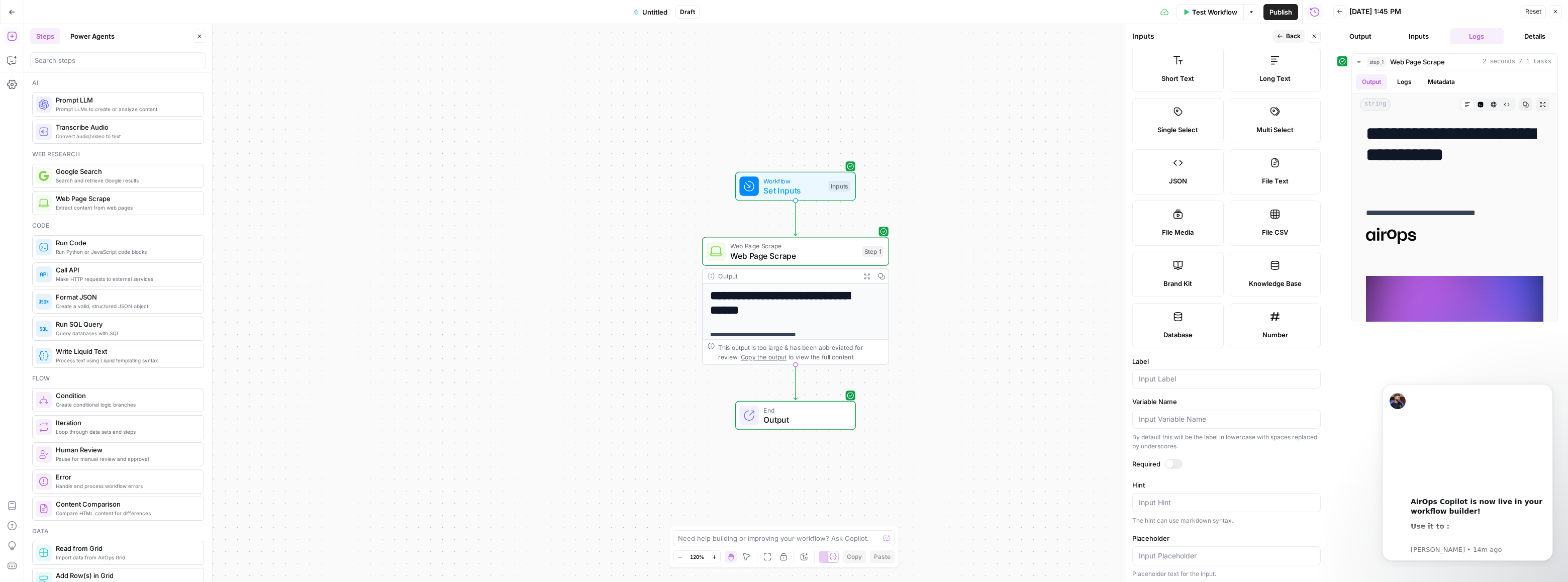
scroll to position [0, 0]
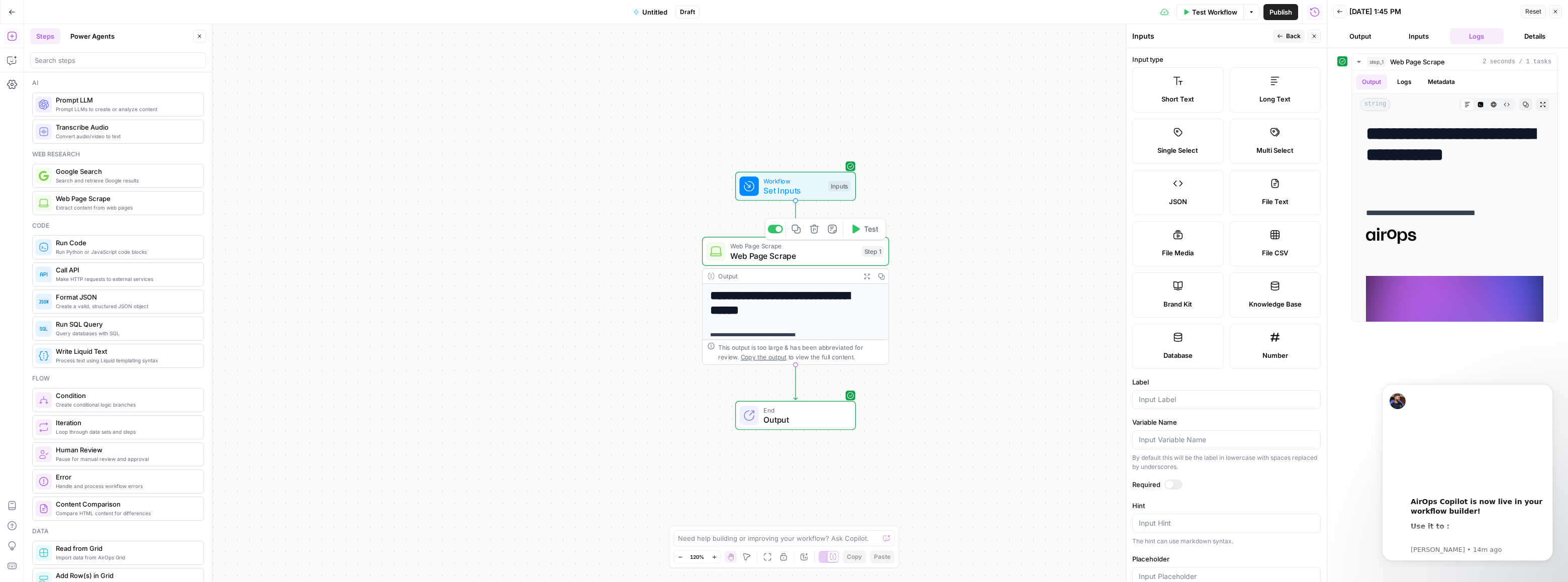
click at [813, 254] on span "Web Page Scrape" at bounding box center [794, 256] width 127 height 12
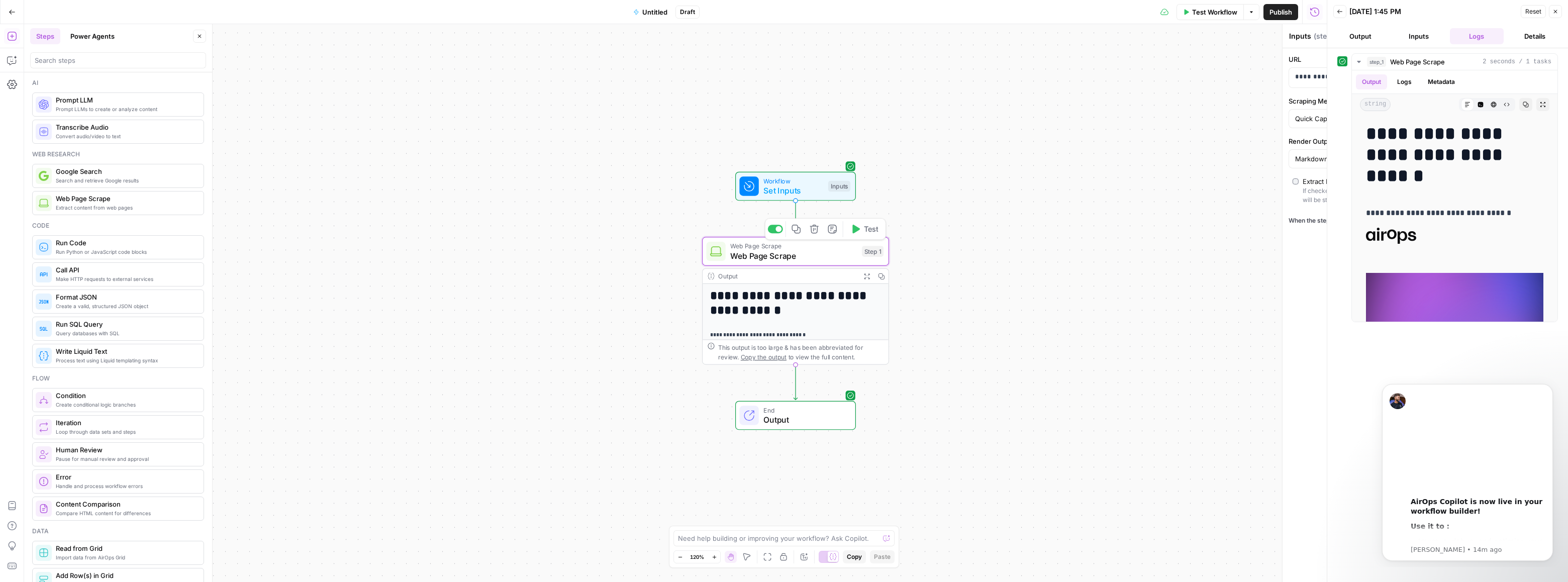
type textarea "Web Page Scrape"
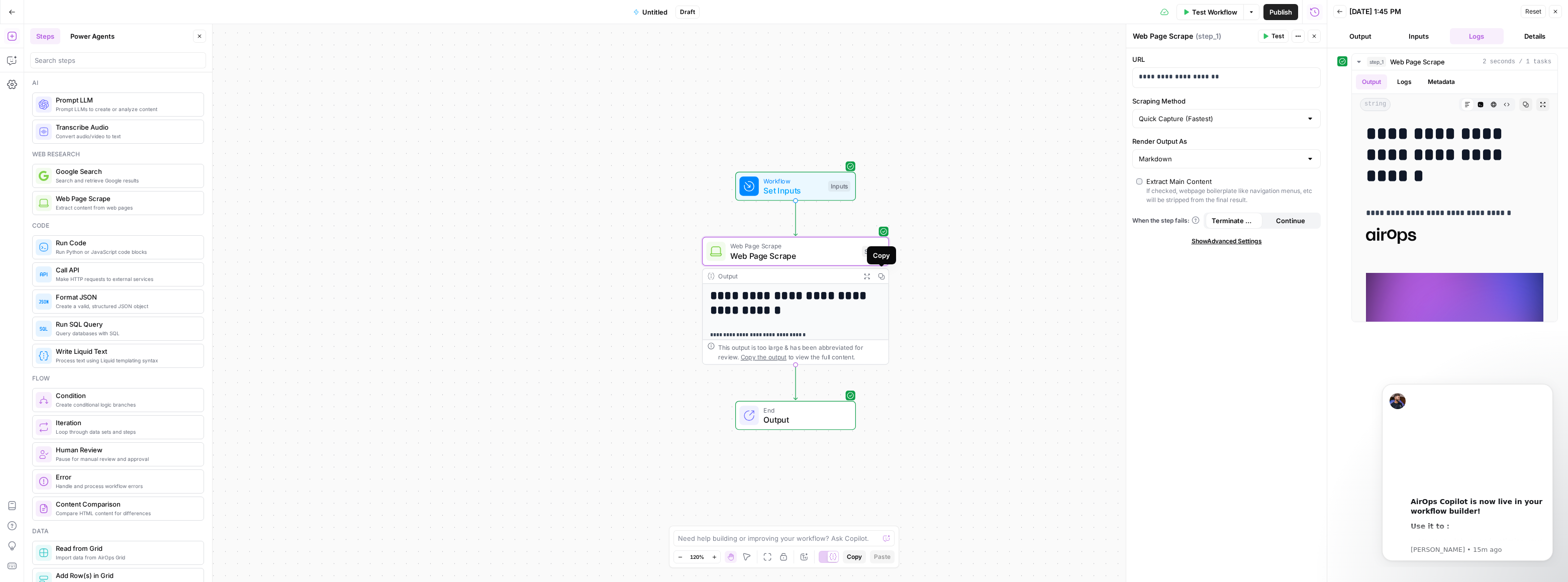
click at [800, 258] on span "Web Page Scrape" at bounding box center [794, 256] width 127 height 12
click at [824, 260] on span "Web Page Scrape" at bounding box center [794, 256] width 127 height 12
drag, startPoint x: 1223, startPoint y: 74, endPoint x: 1080, endPoint y: 79, distance: 143.1
click at [1080, 79] on body "**********" at bounding box center [784, 291] width 1568 height 582
drag, startPoint x: 1218, startPoint y: 73, endPoint x: 1139, endPoint y: 74, distance: 79.0
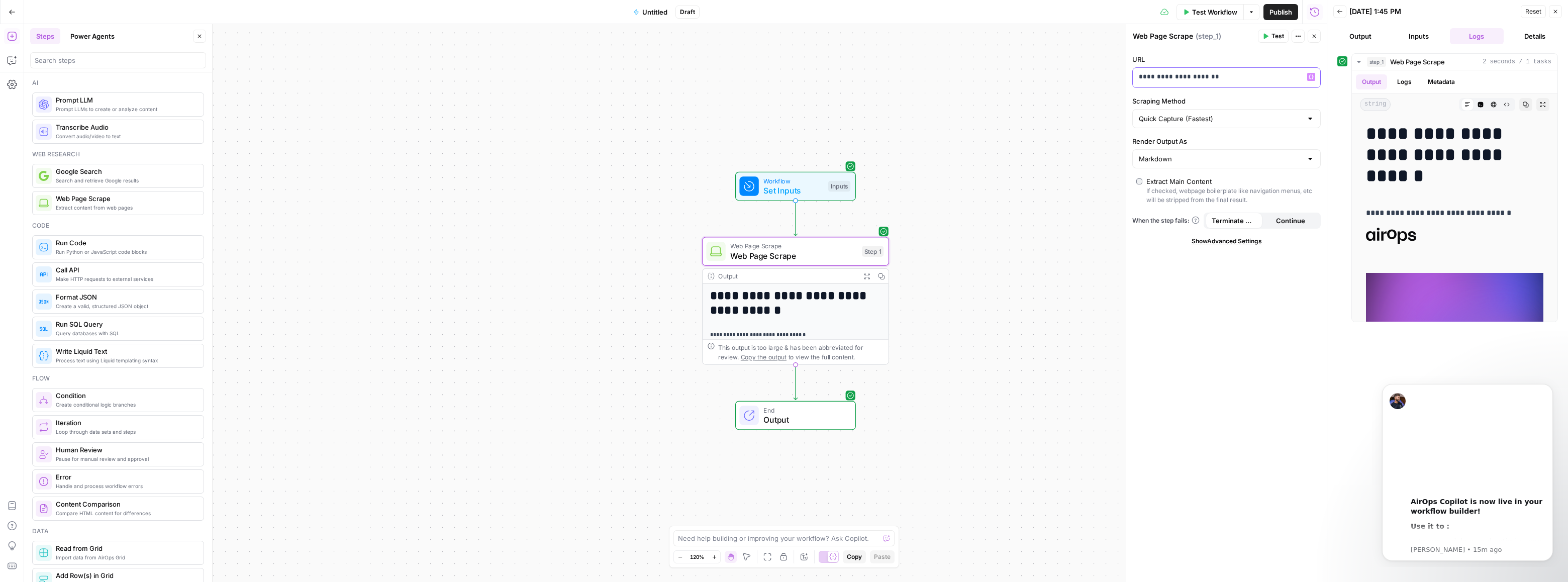
click at [1139, 74] on p "**********" at bounding box center [1219, 77] width 159 height 10
click at [865, 236] on button "Test" at bounding box center [864, 229] width 37 height 16
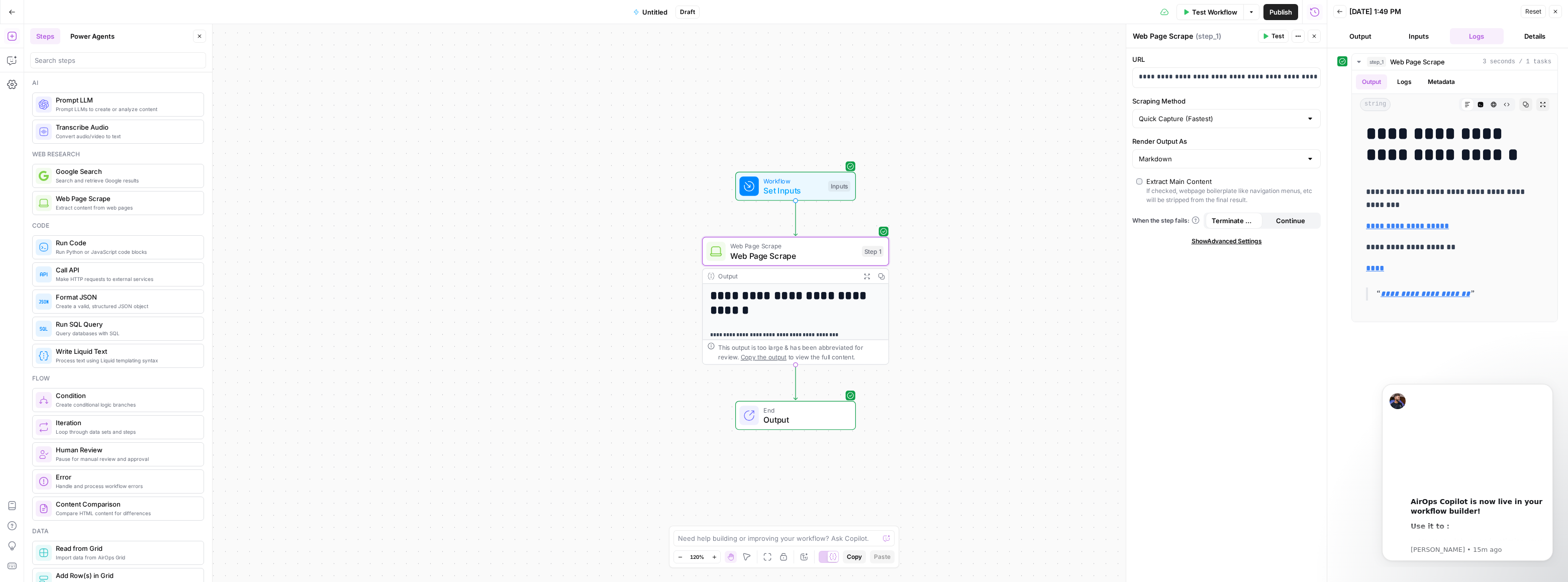
scroll to position [83, 0]
click at [831, 410] on span "End" at bounding box center [804, 410] width 82 height 10
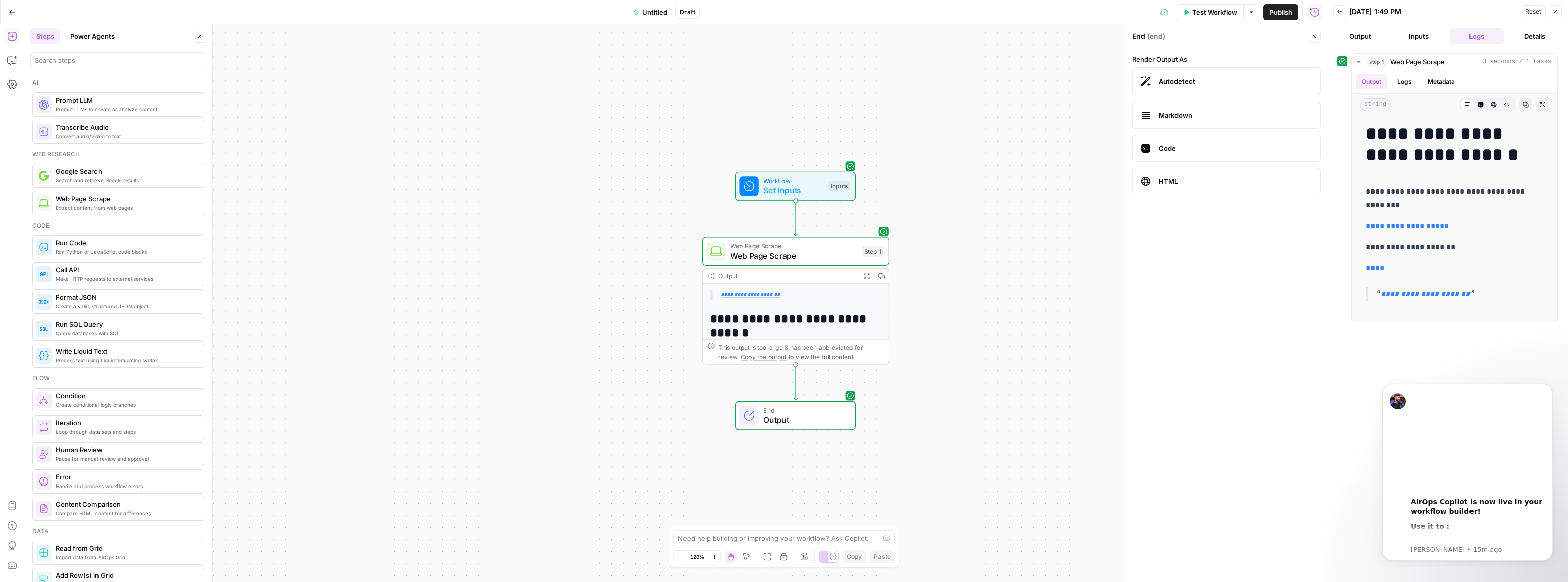
click at [1206, 106] on label "Markdown" at bounding box center [1227, 115] width 189 height 27
click at [1205, 136] on label "Code" at bounding box center [1227, 148] width 189 height 27
click at [1203, 173] on label "HTML" at bounding box center [1227, 181] width 189 height 27
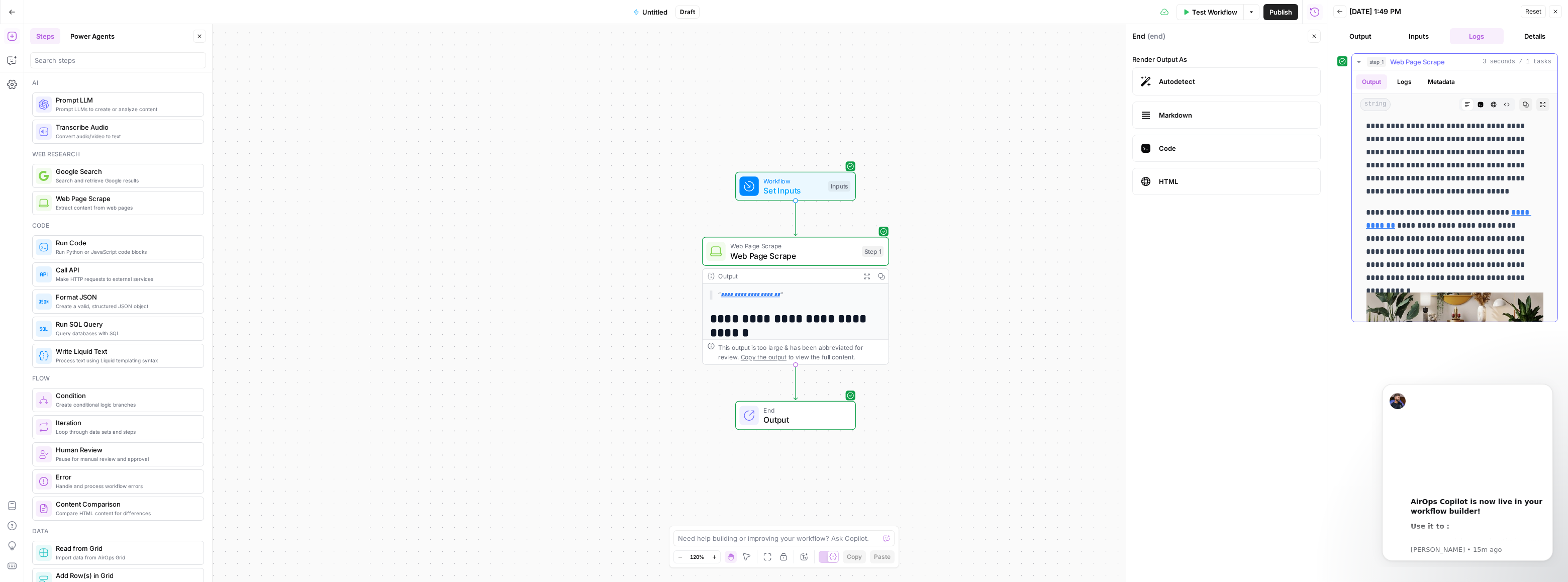
scroll to position [5529, 0]
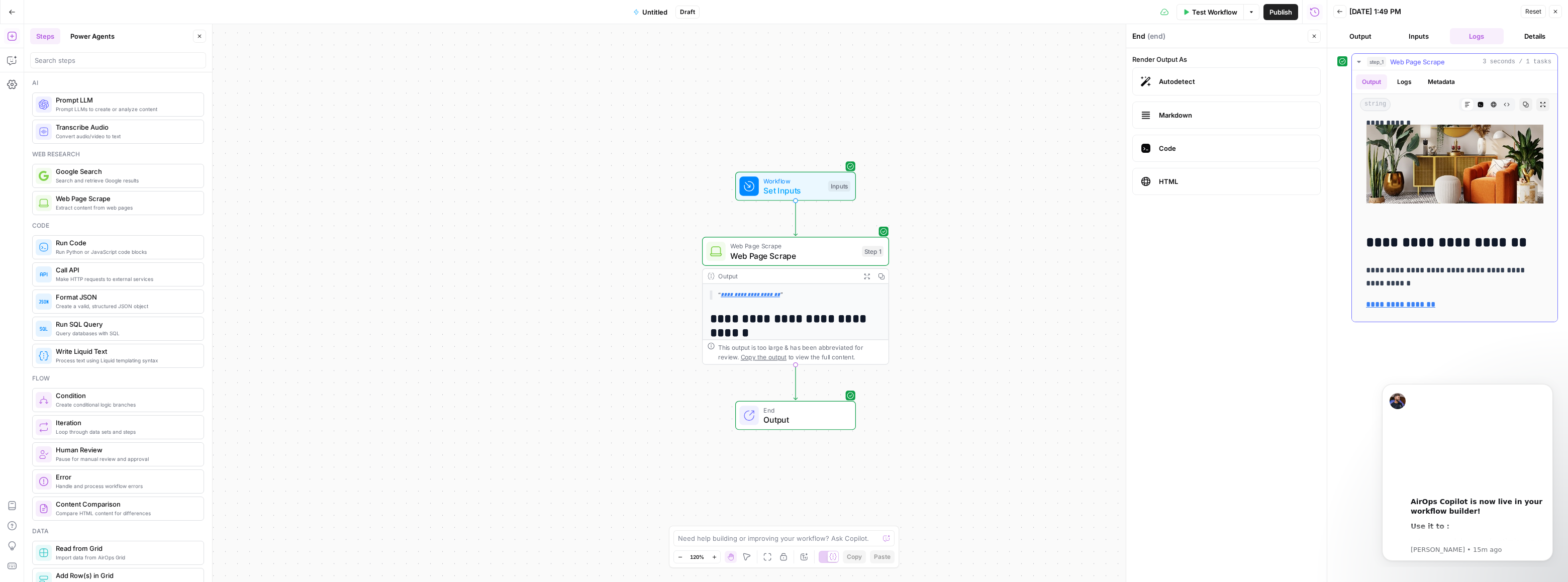
click at [1450, 79] on button "Metadata" at bounding box center [1441, 82] width 39 height 15
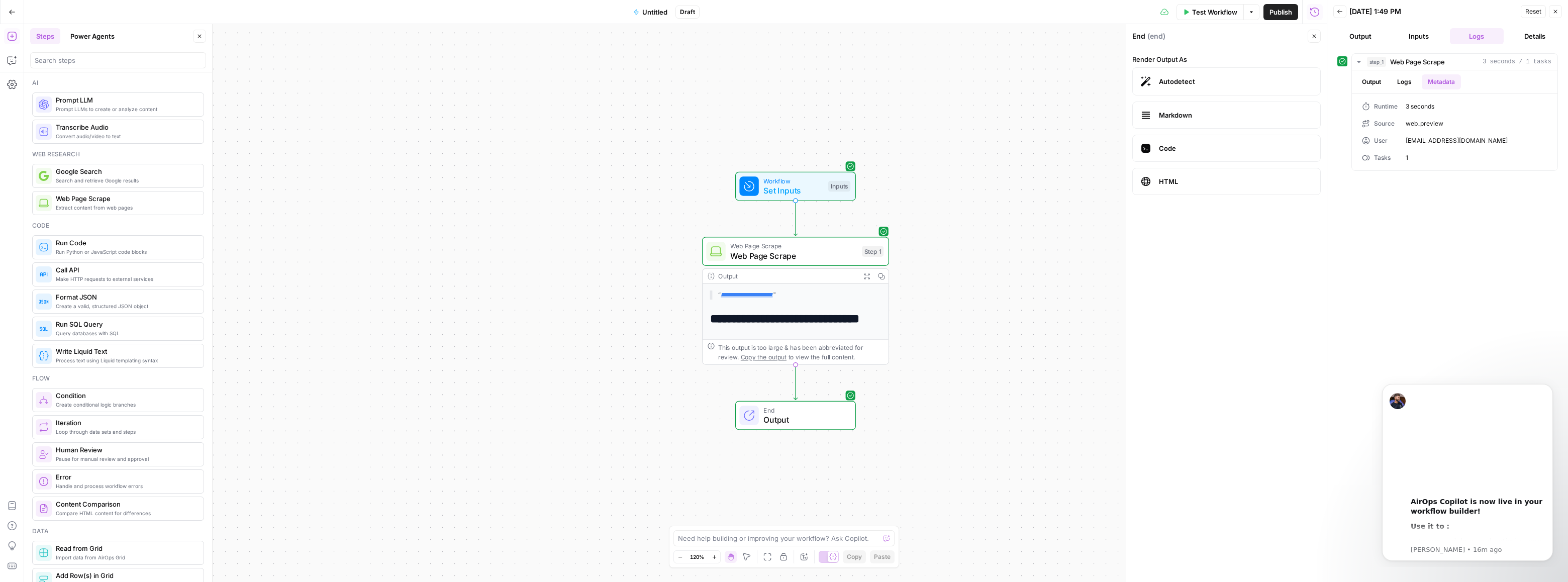
click at [1544, 37] on button "Details" at bounding box center [1535, 36] width 54 height 16
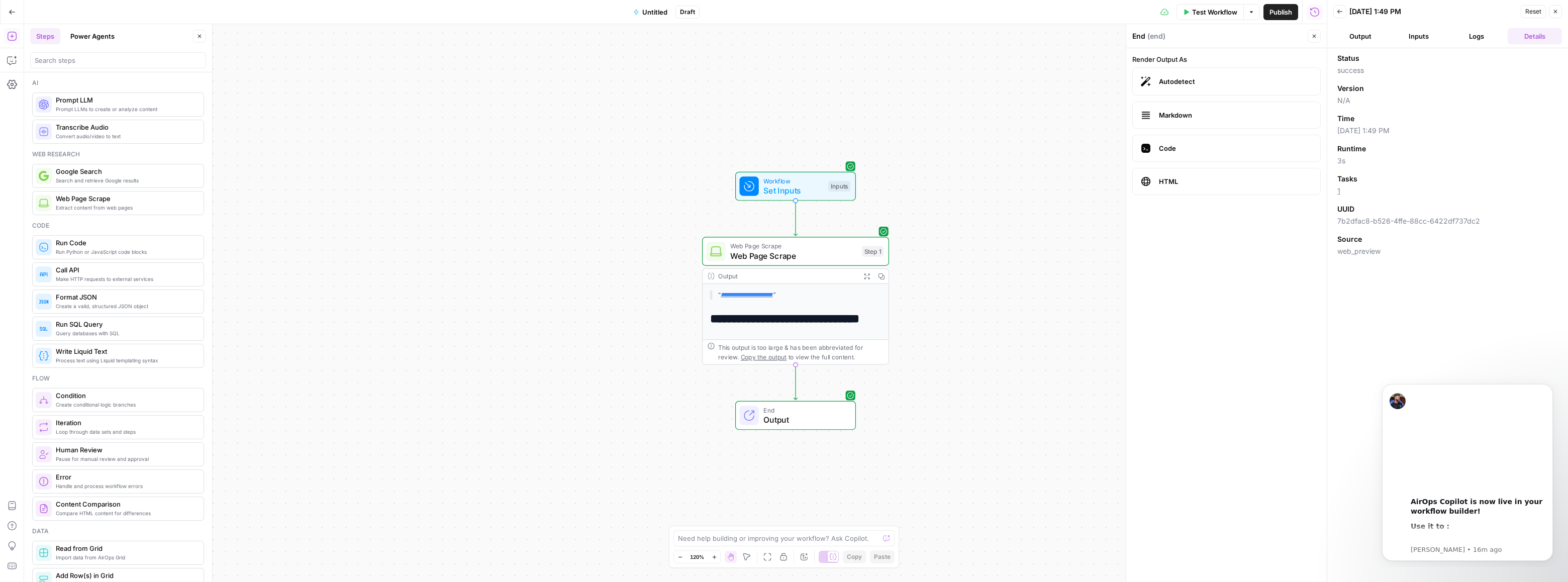
click at [1423, 42] on button "Inputs" at bounding box center [1418, 36] width 54 height 16
click at [1342, 44] on header "Back [DATE] 1:49 PM Reset Close Output Inputs Logs Details" at bounding box center [1447, 24] width 240 height 48
click at [1354, 40] on button "Output" at bounding box center [1360, 36] width 54 height 16
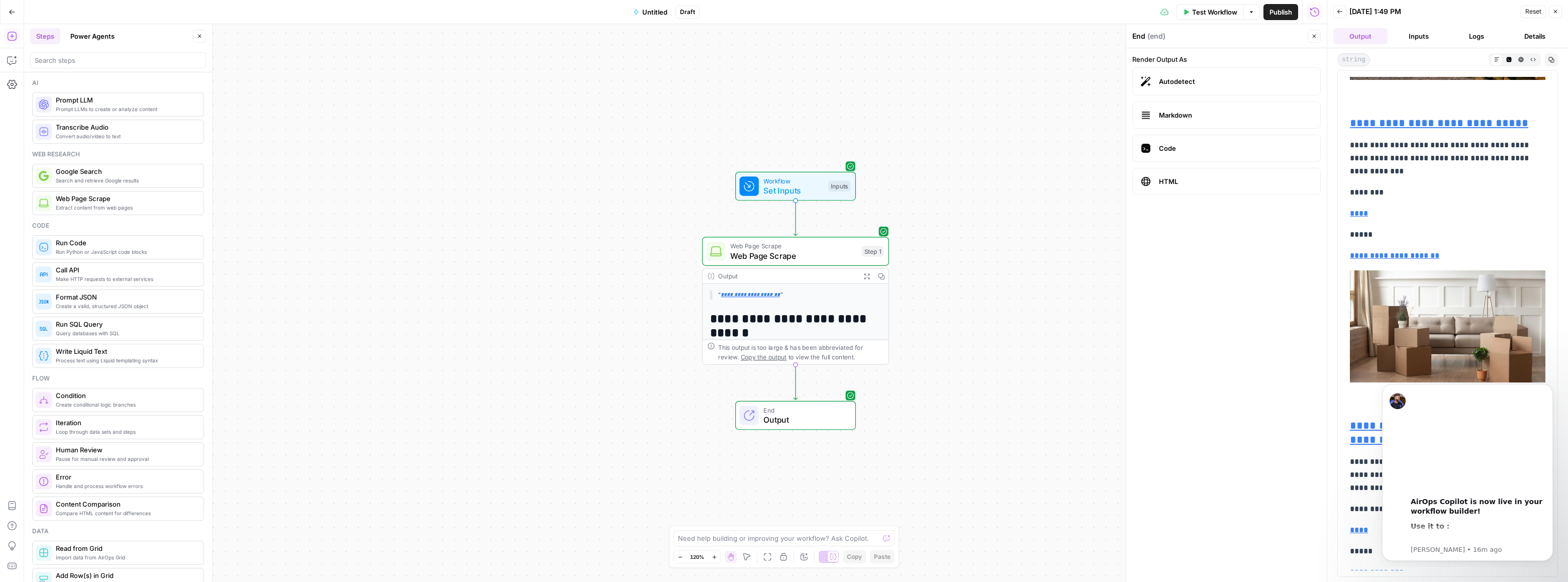
scroll to position [6297, 0]
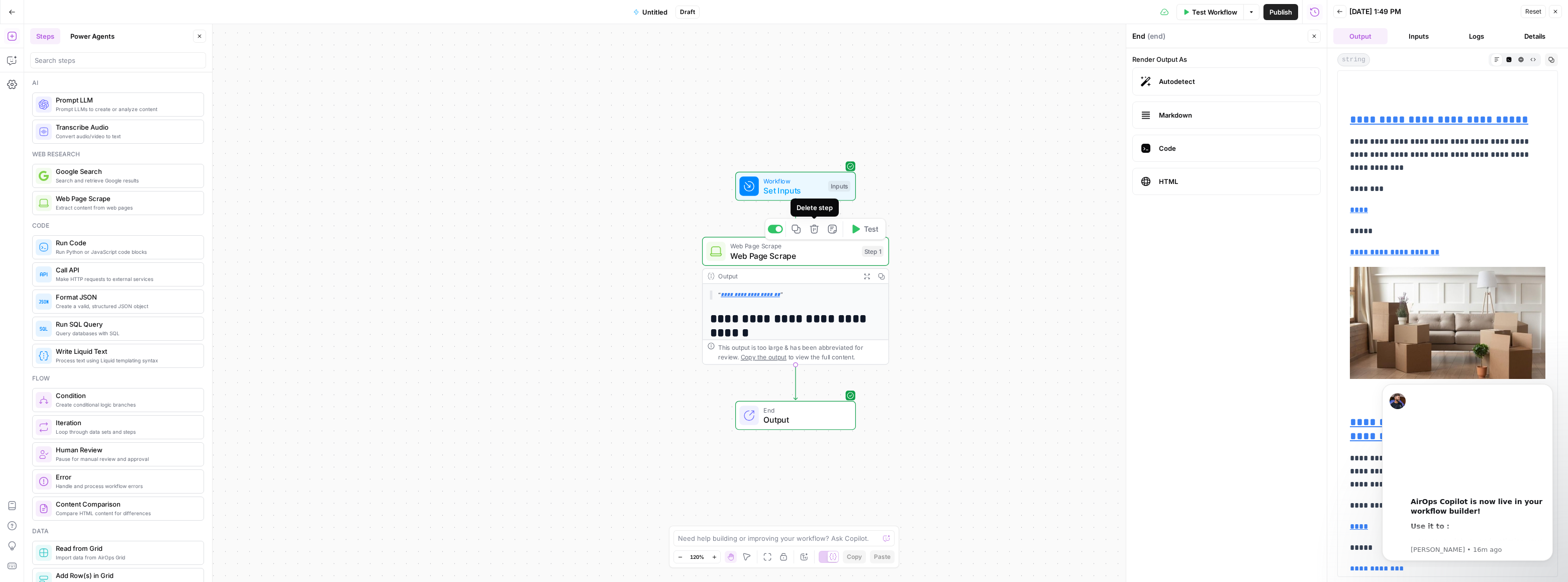
click at [817, 233] on icon "button" at bounding box center [814, 229] width 10 height 10
click at [752, 125] on span "Delete Step" at bounding box center [757, 128] width 39 height 10
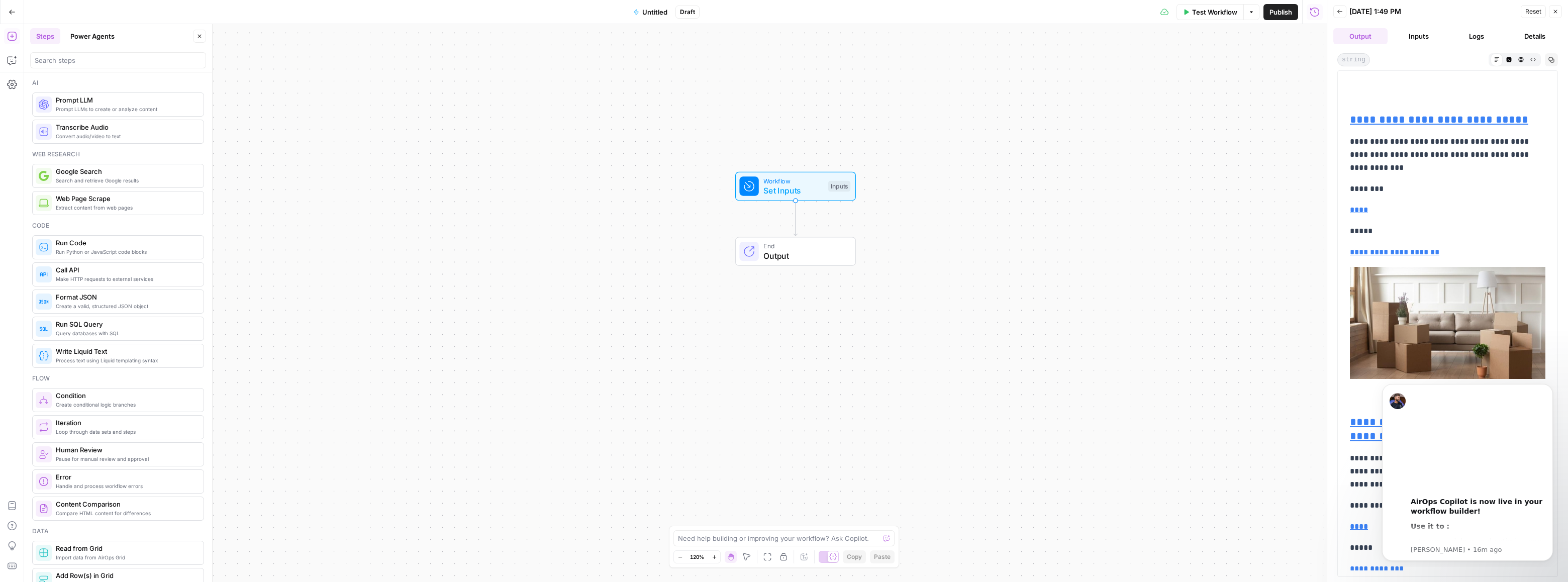
click at [1183, 93] on div "Workflow Set Inputs Inputs End Output" at bounding box center [676, 303] width 1303 height 558
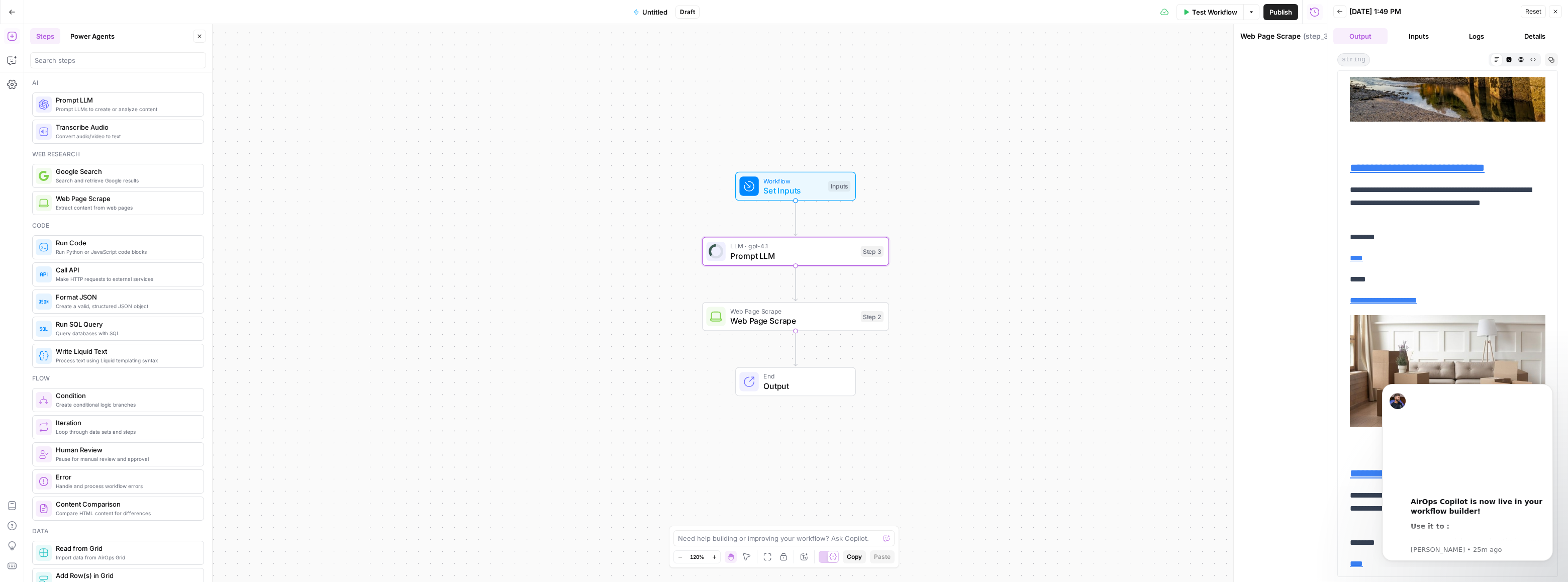
type textarea "Prompt LLM"
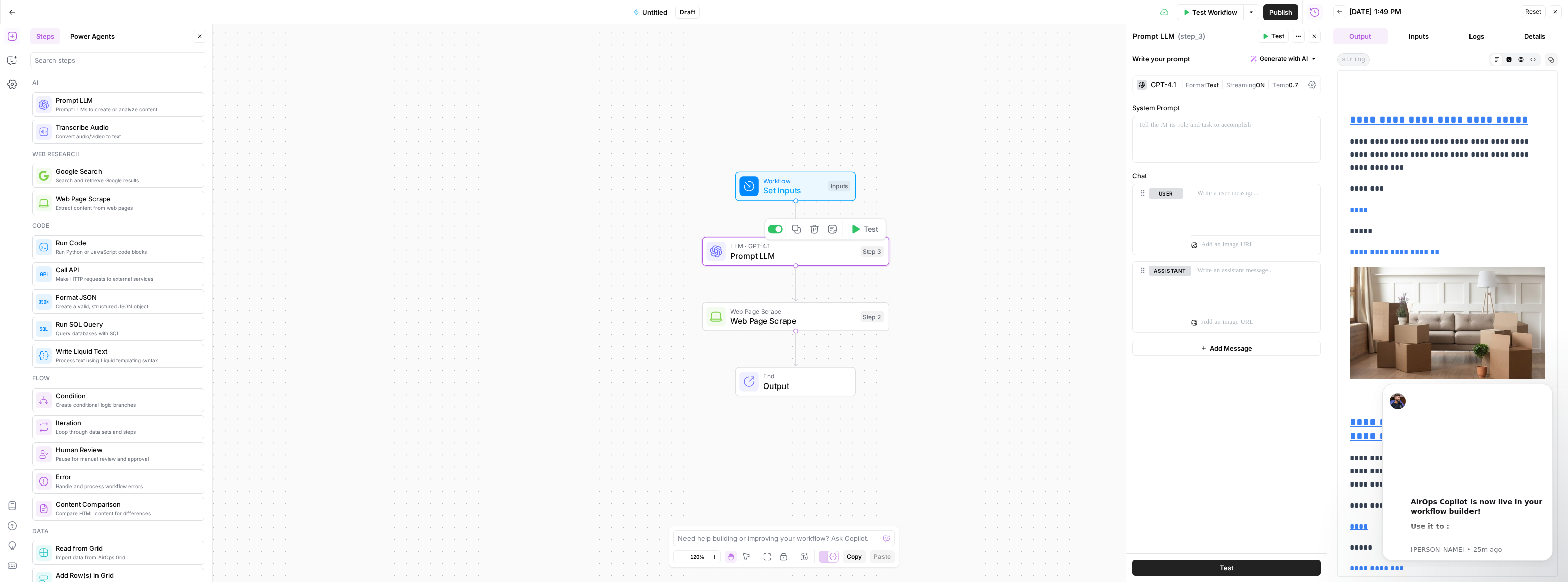
click at [784, 258] on span "Prompt LLM" at bounding box center [793, 256] width 125 height 12
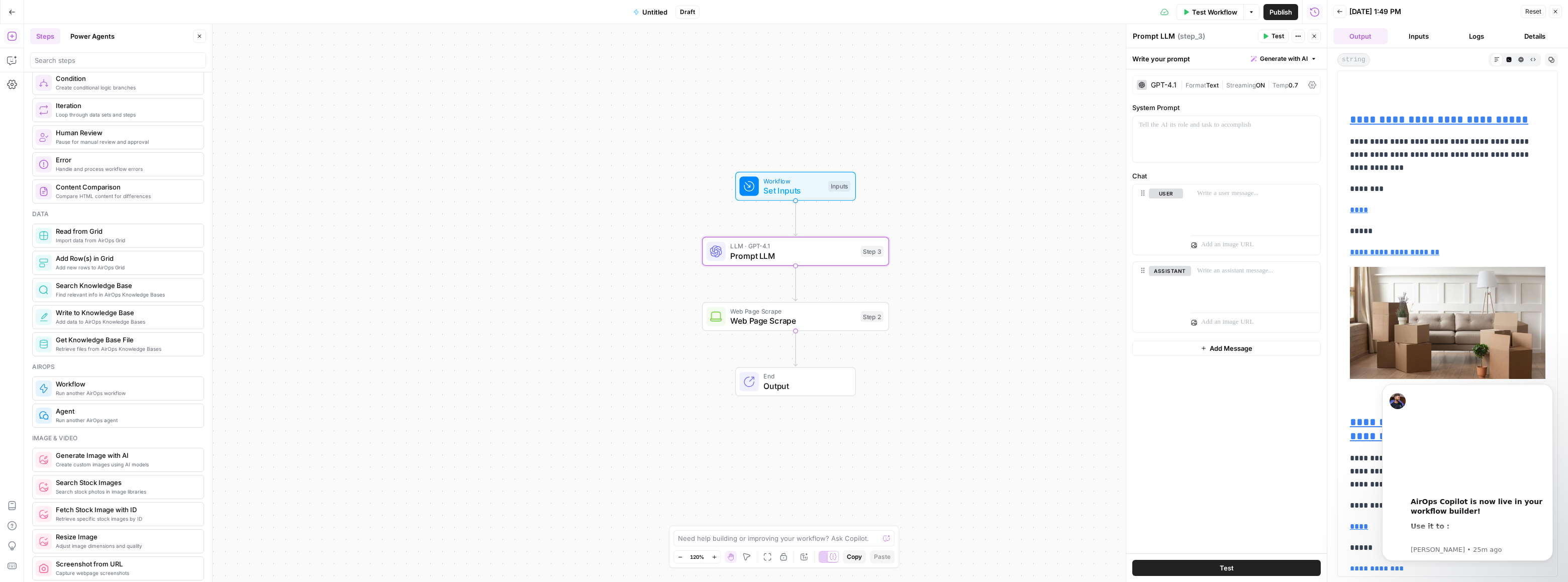
scroll to position [335, 0]
